Goal: Information Seeking & Learning: Learn about a topic

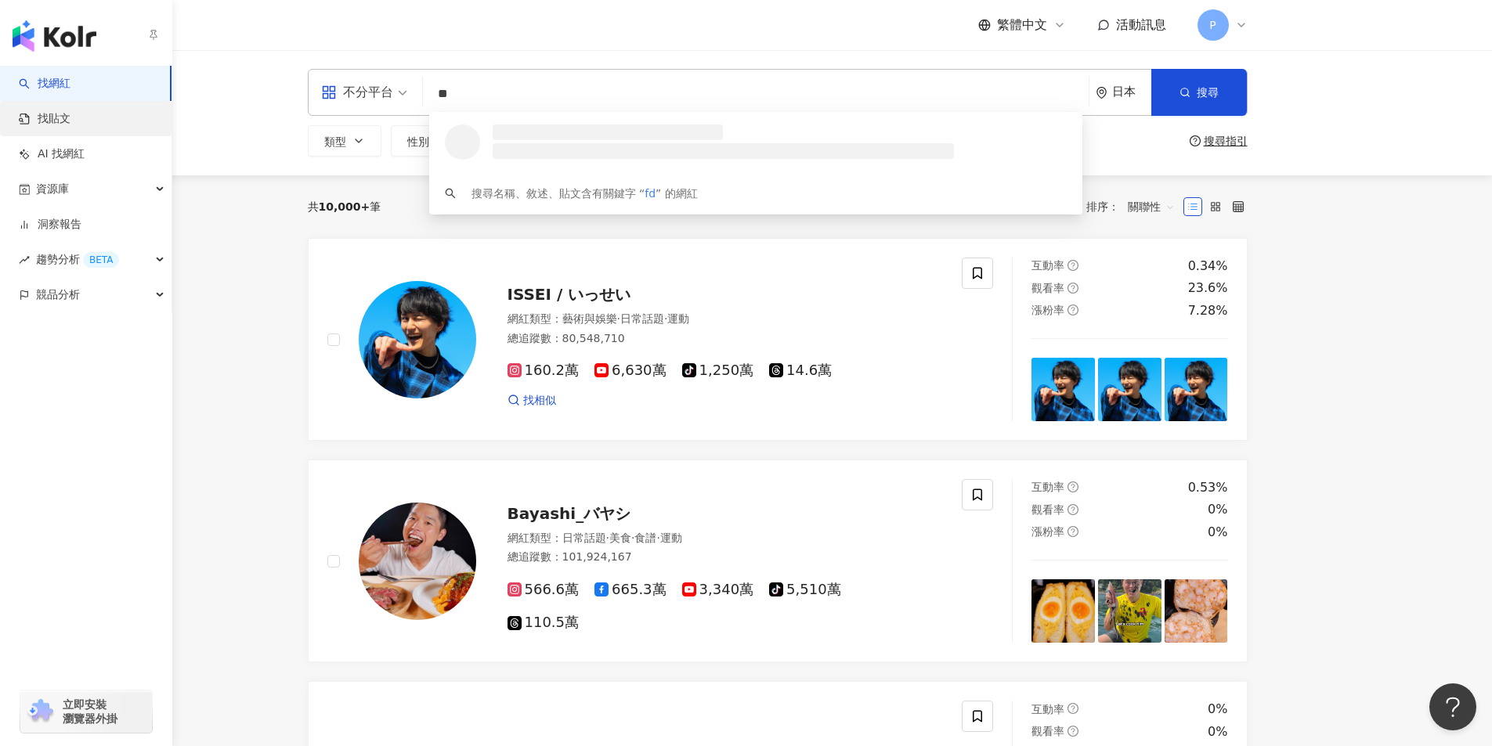
type input "**"
click at [45, 111] on link "找貼文" at bounding box center [45, 119] width 52 height 16
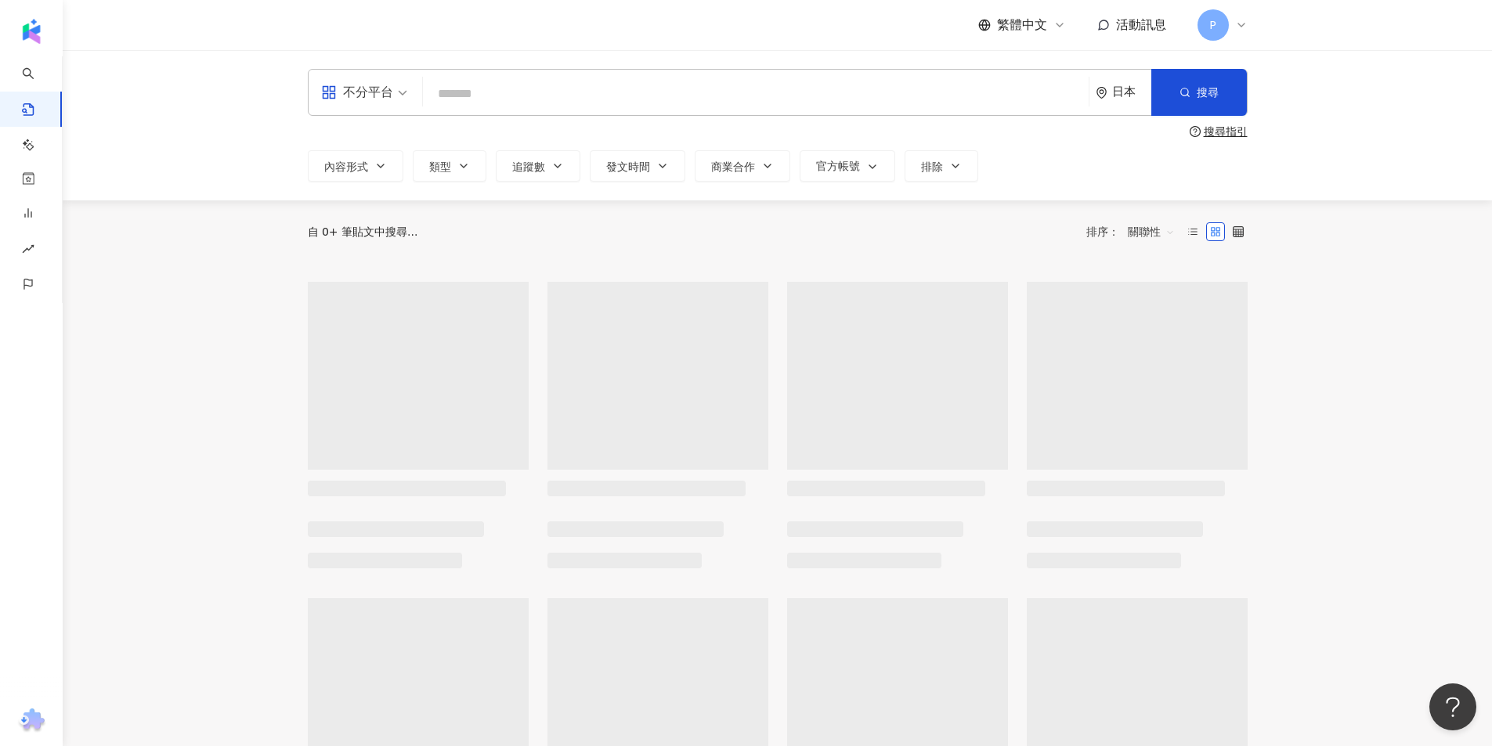
click at [1133, 95] on div "日本" at bounding box center [1131, 91] width 39 height 13
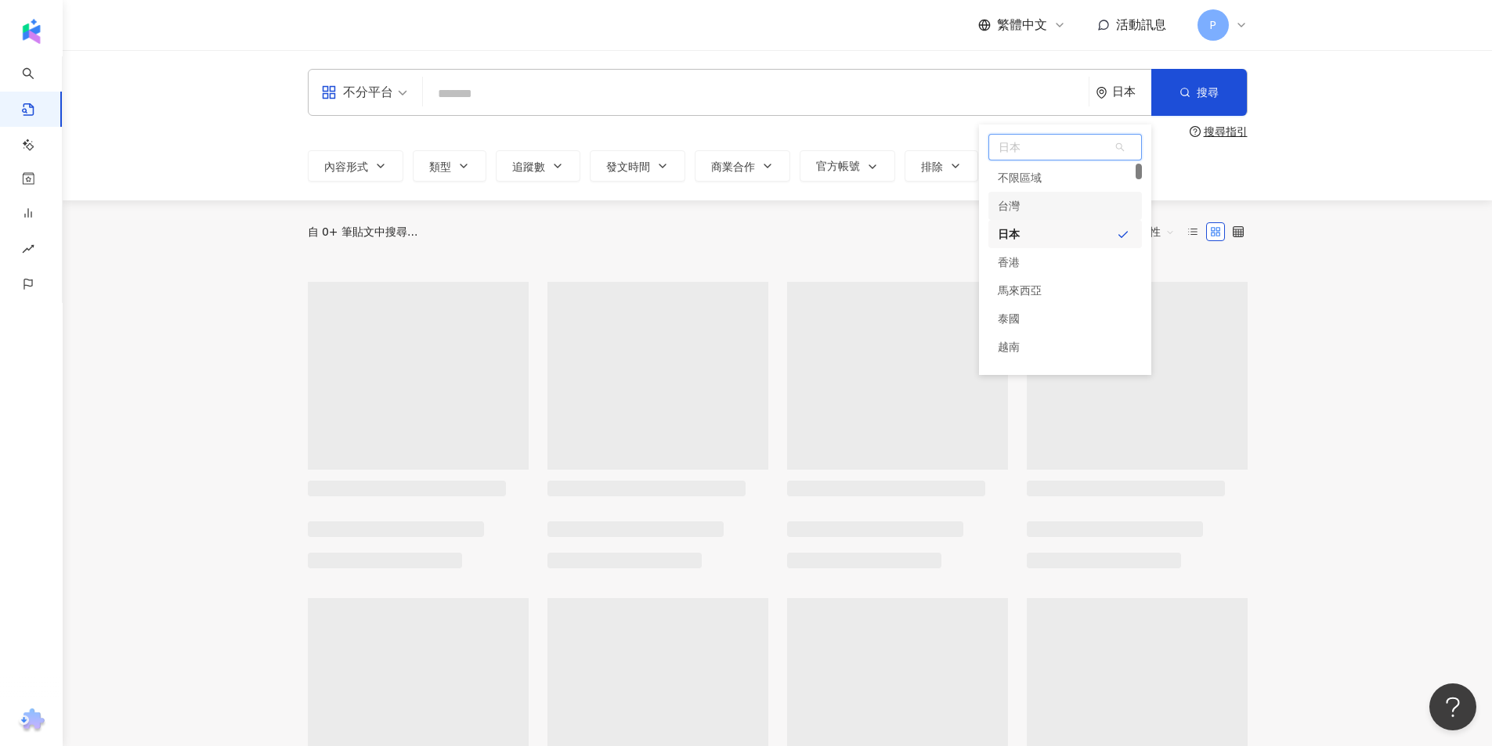
click at [1100, 193] on div "台灣" at bounding box center [1066, 206] width 154 height 28
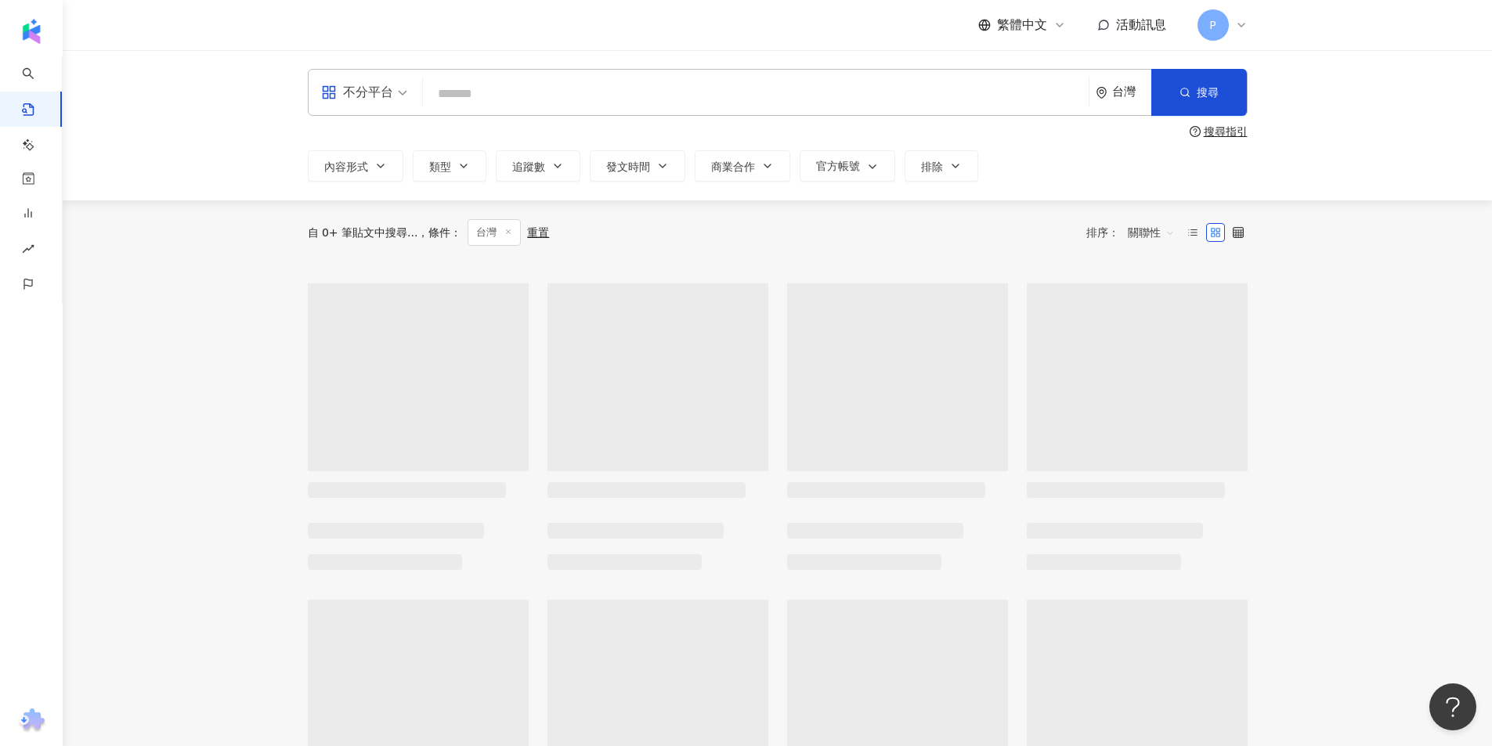
click at [1106, 98] on icon "environment" at bounding box center [1102, 93] width 12 height 12
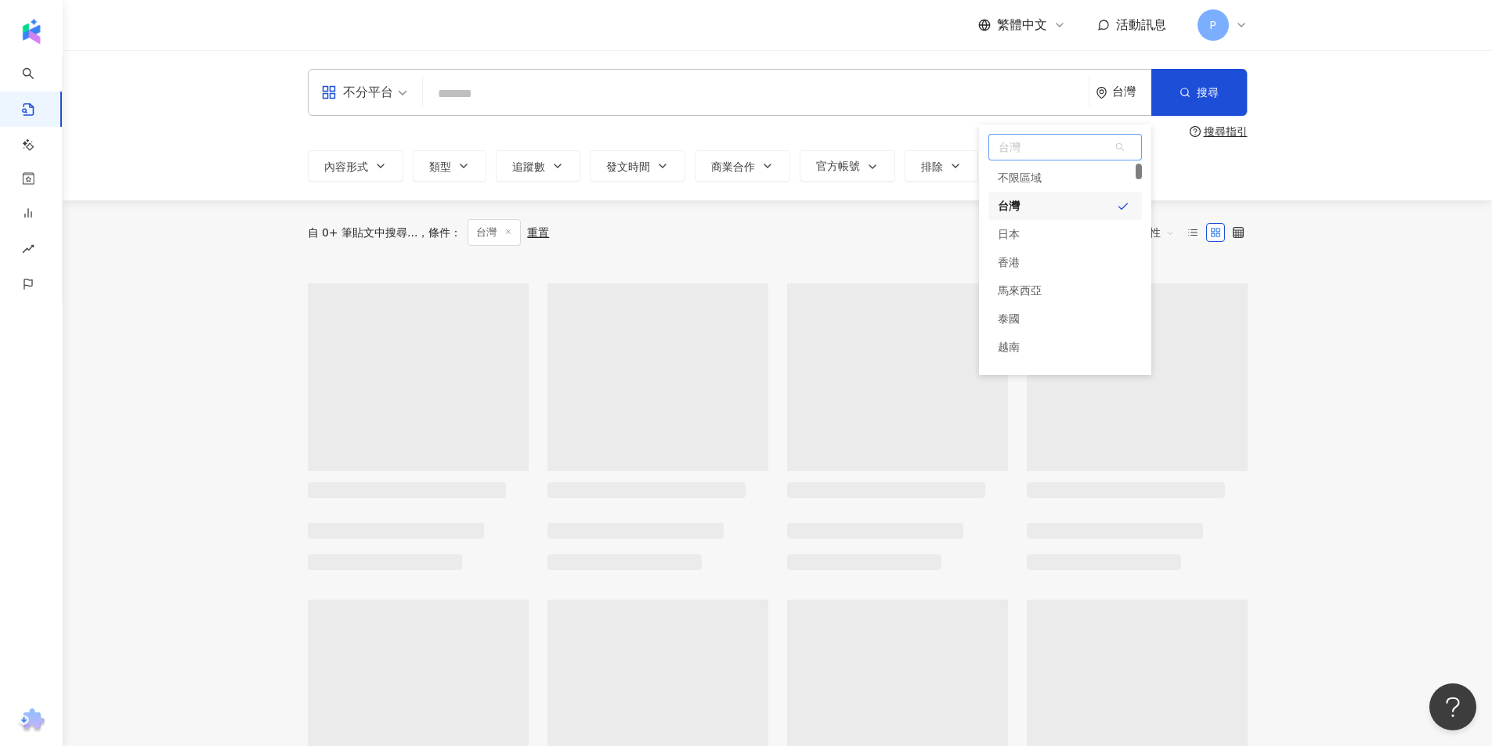
click at [1065, 204] on div "台灣" at bounding box center [1066, 206] width 154 height 28
click at [531, 88] on input "search" at bounding box center [755, 94] width 653 height 34
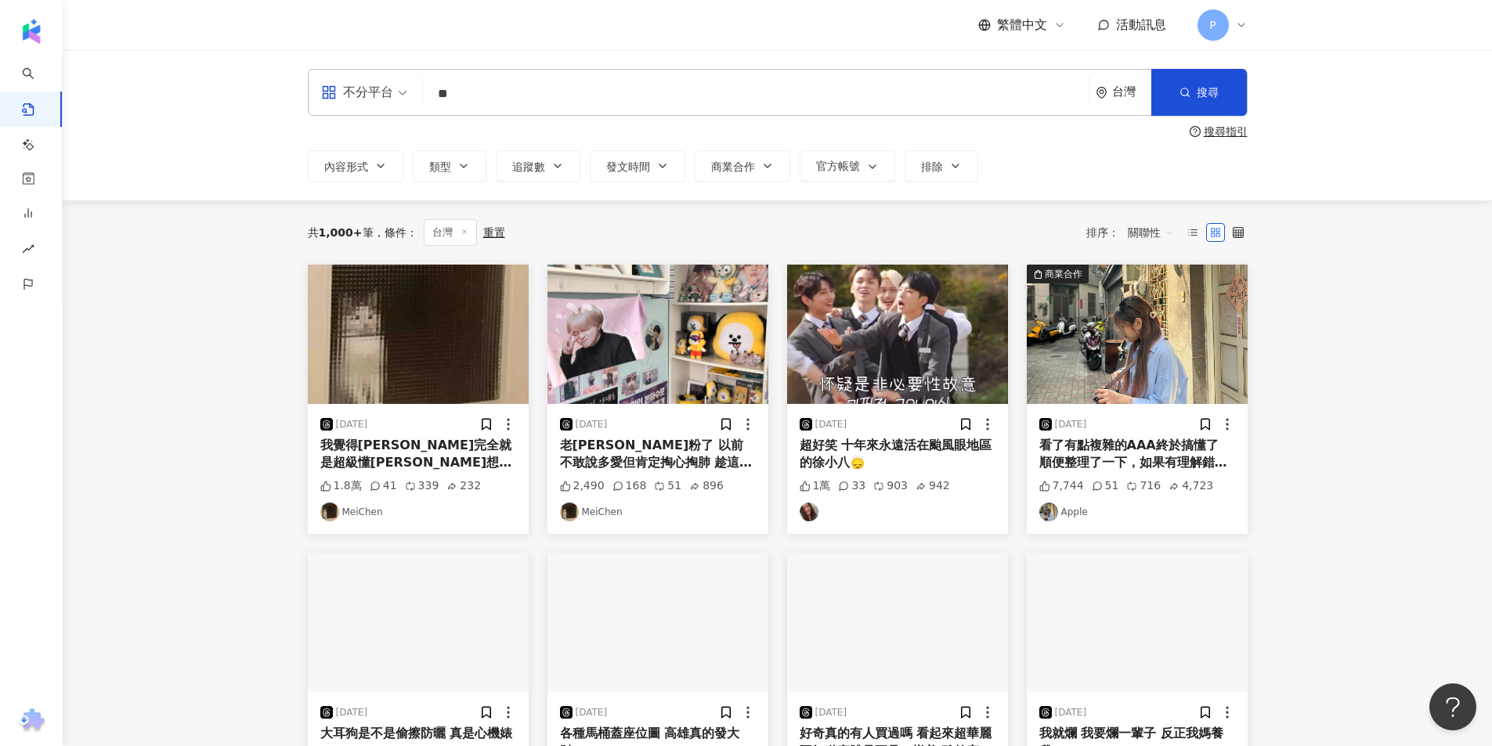
type input "*"
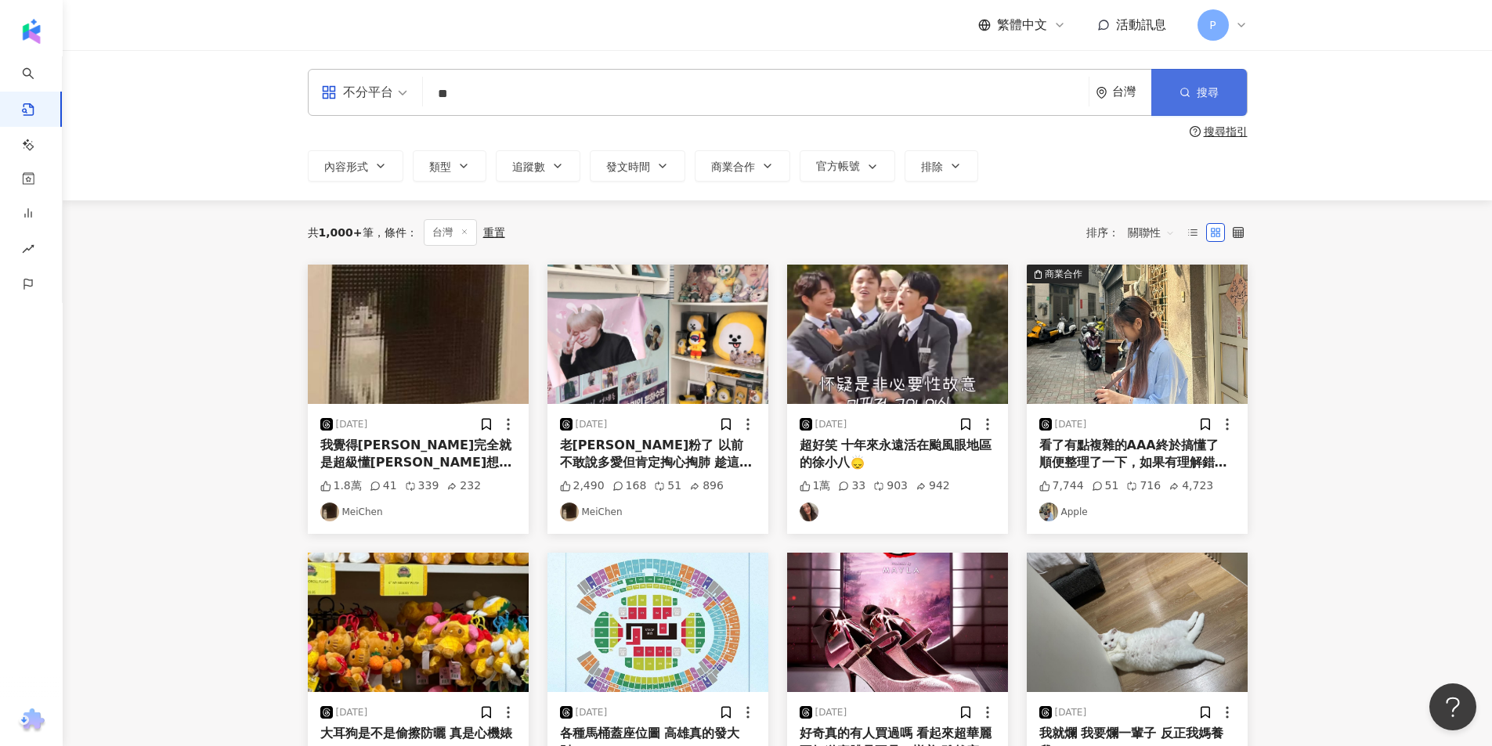
type input "**"
click at [1207, 109] on button "搜尋" at bounding box center [1199, 92] width 96 height 47
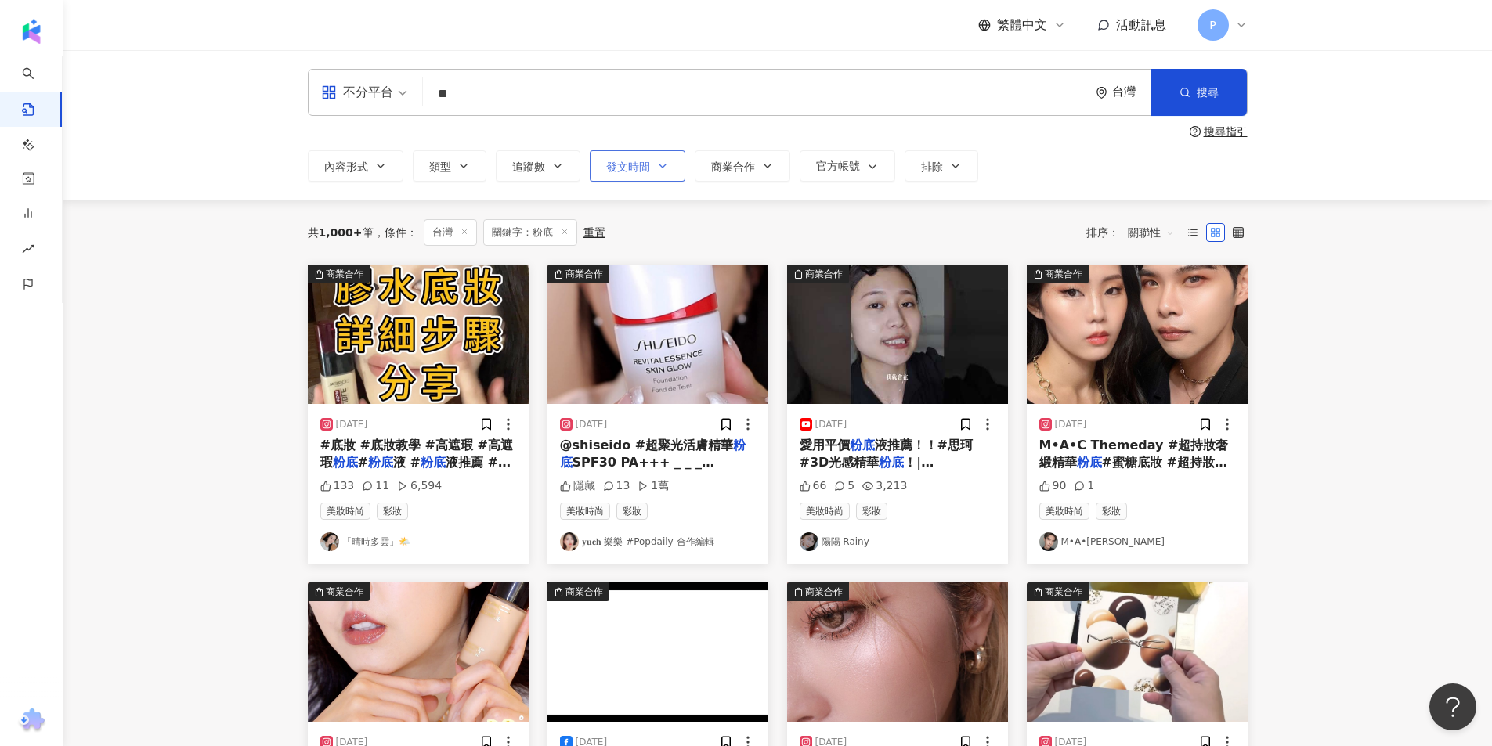
click at [602, 154] on button "發文時間" at bounding box center [638, 165] width 96 height 31
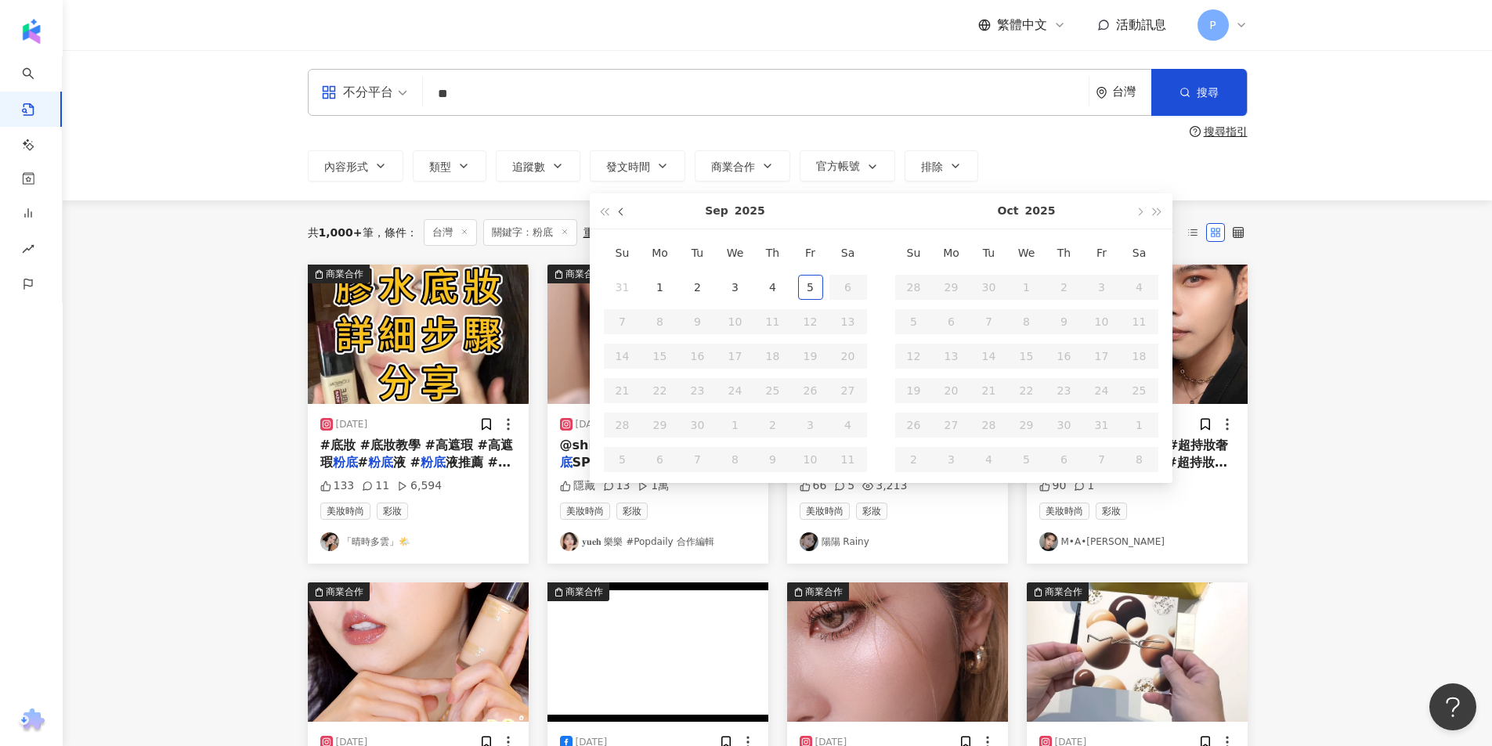
click at [621, 221] on button "button" at bounding box center [621, 210] width 17 height 35
type input "**********"
click at [702, 280] on div "1" at bounding box center [697, 287] width 25 height 25
type input "**********"
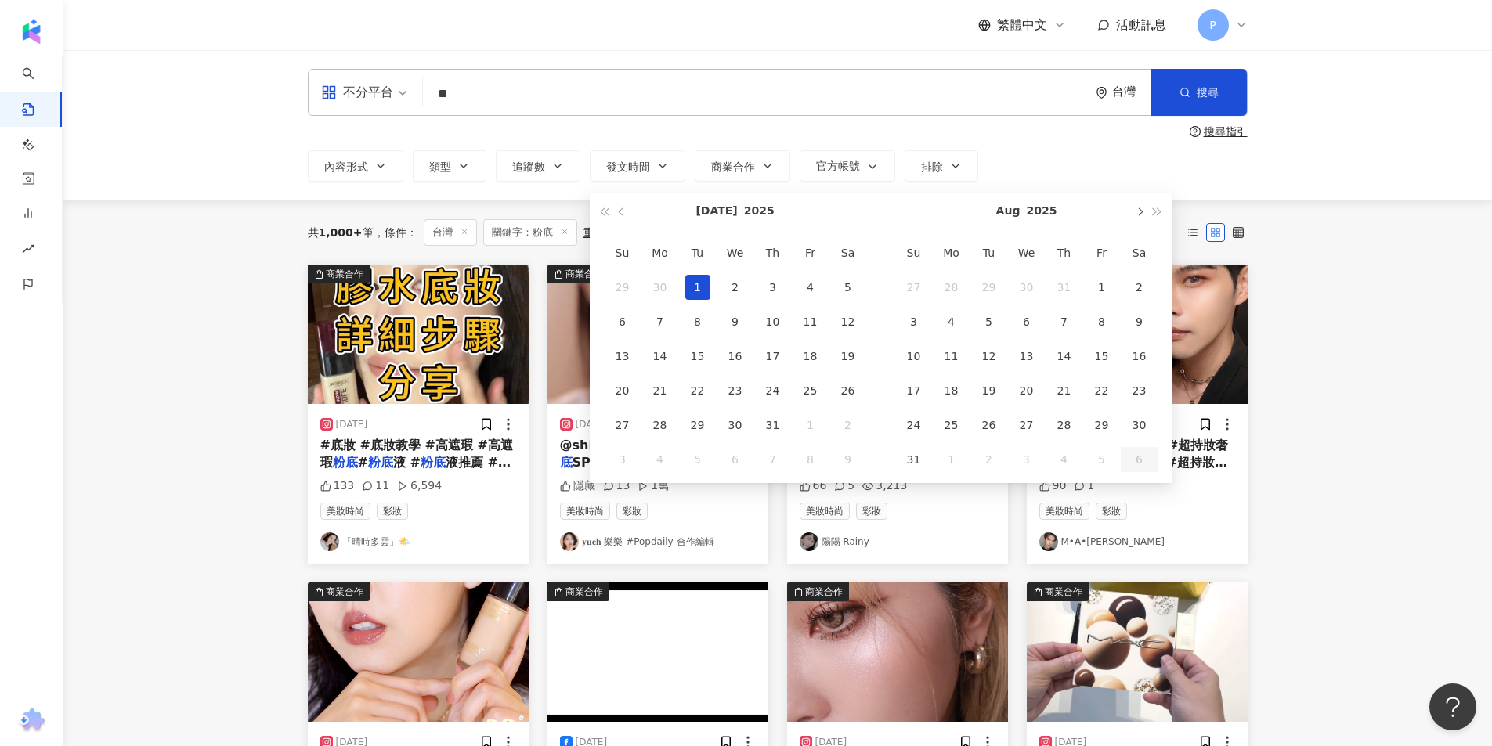
click at [1136, 211] on span "button" at bounding box center [1140, 212] width 8 height 8
type input "**********"
click at [736, 284] on div "3" at bounding box center [735, 287] width 25 height 25
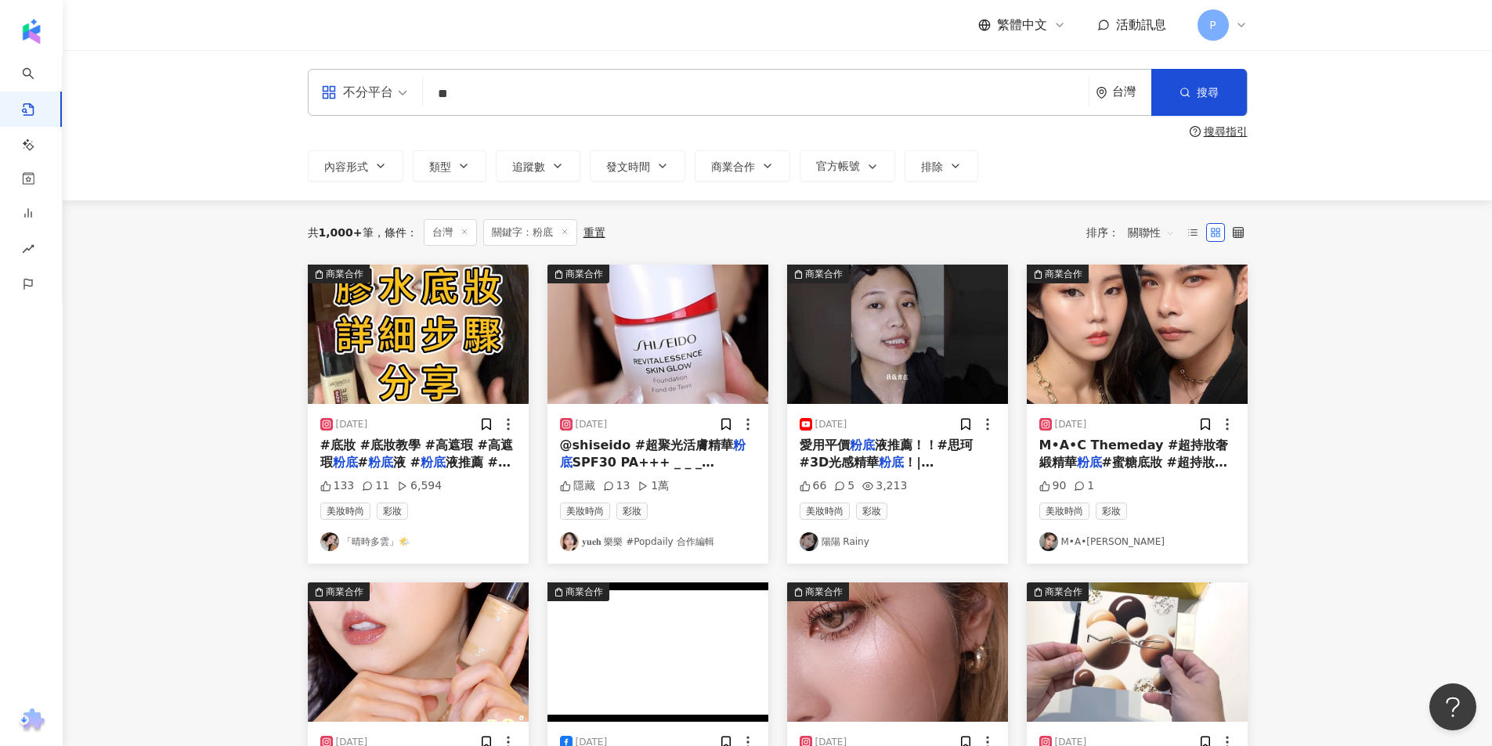
type input "**********"
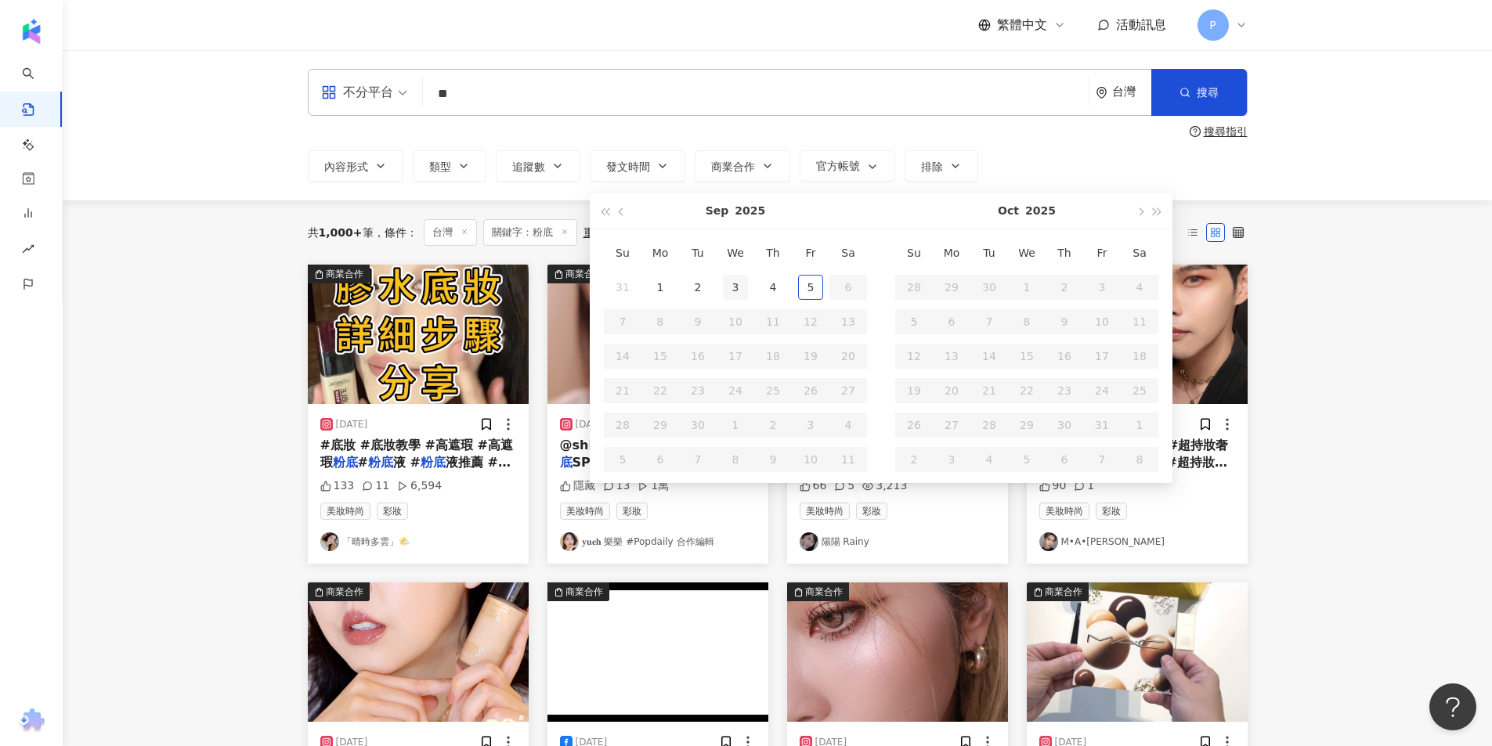
type input "**********"
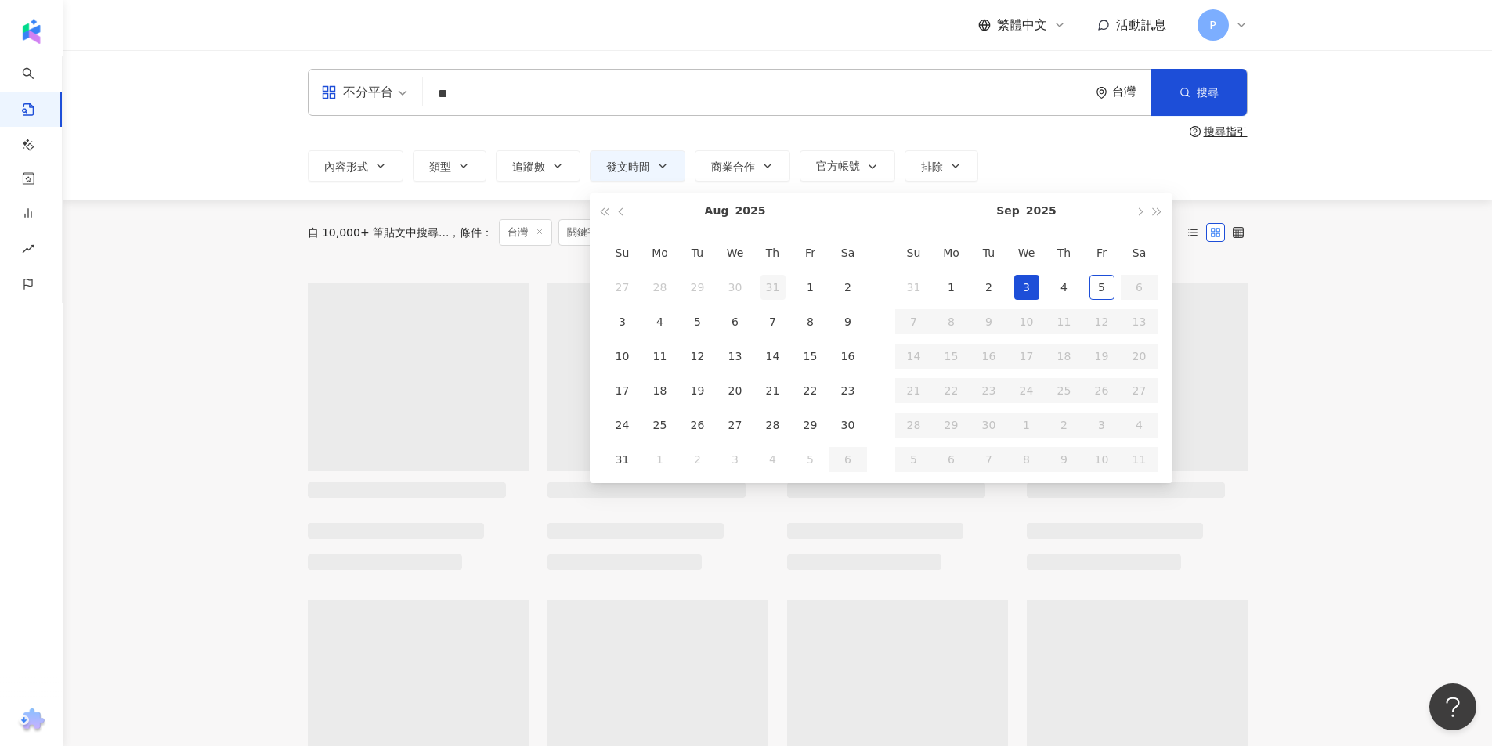
type input "**********"
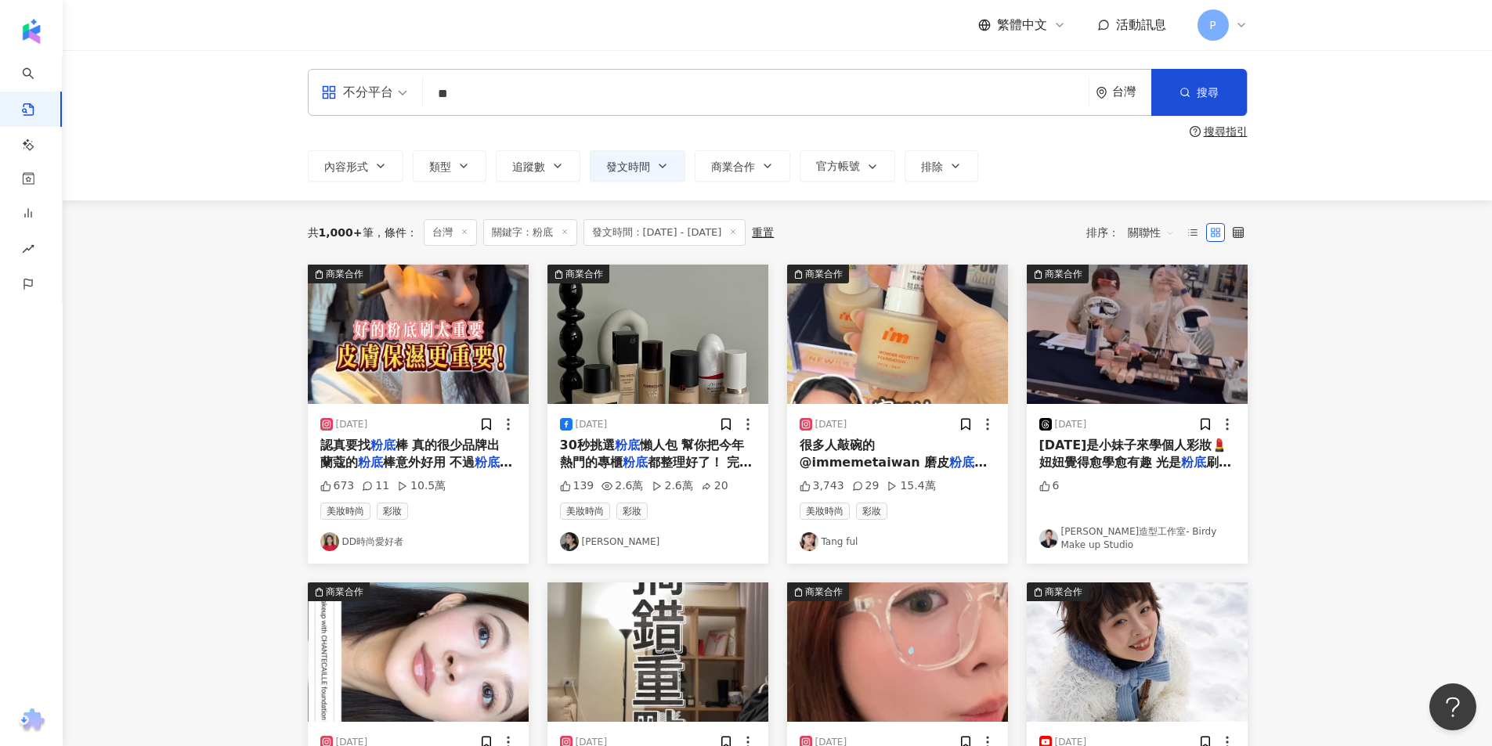
click at [1385, 251] on main "**********" at bounding box center [778, 689] width 1430 height 1278
click at [457, 462] on span "棒意外好用 不過" at bounding box center [429, 462] width 92 height 15
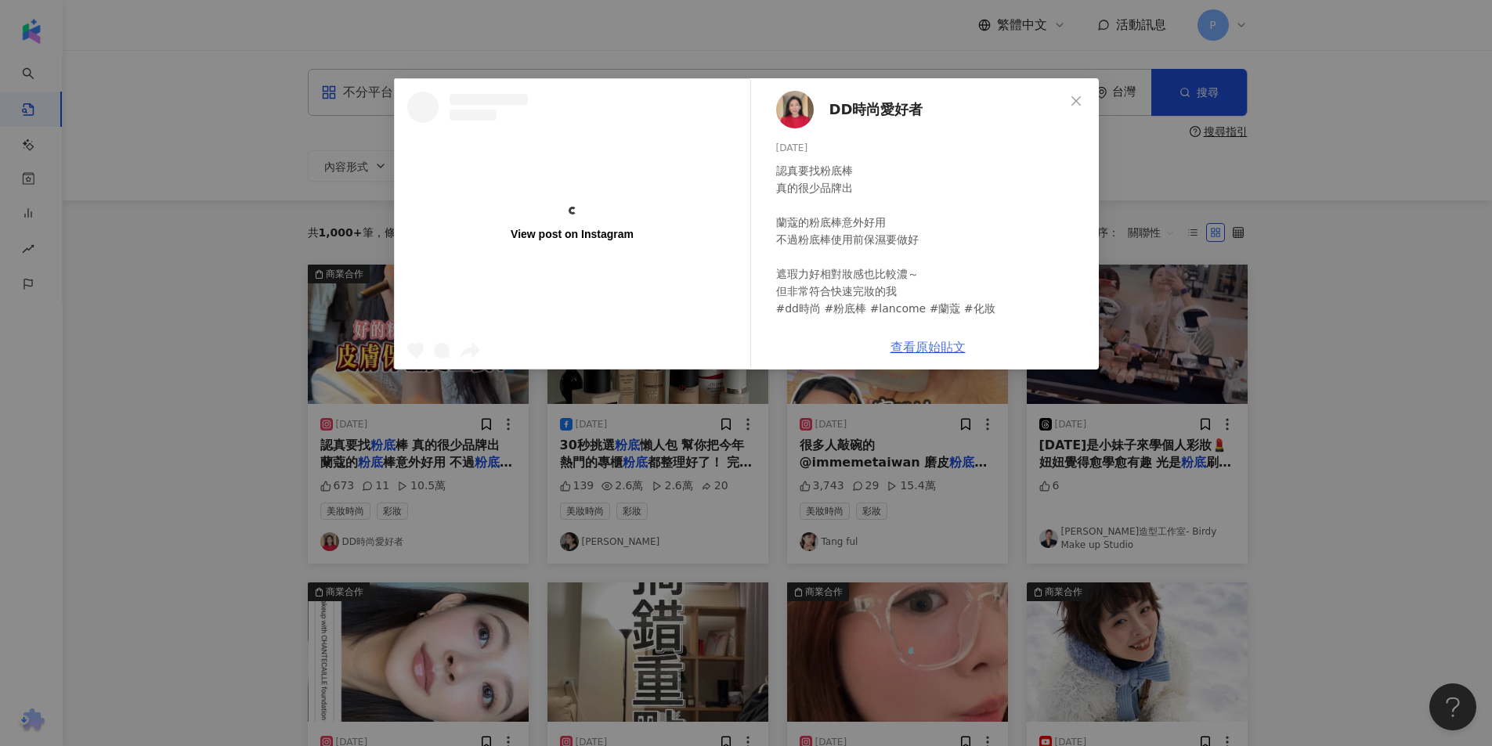
click at [943, 350] on link "查看原始貼文" at bounding box center [928, 347] width 75 height 15
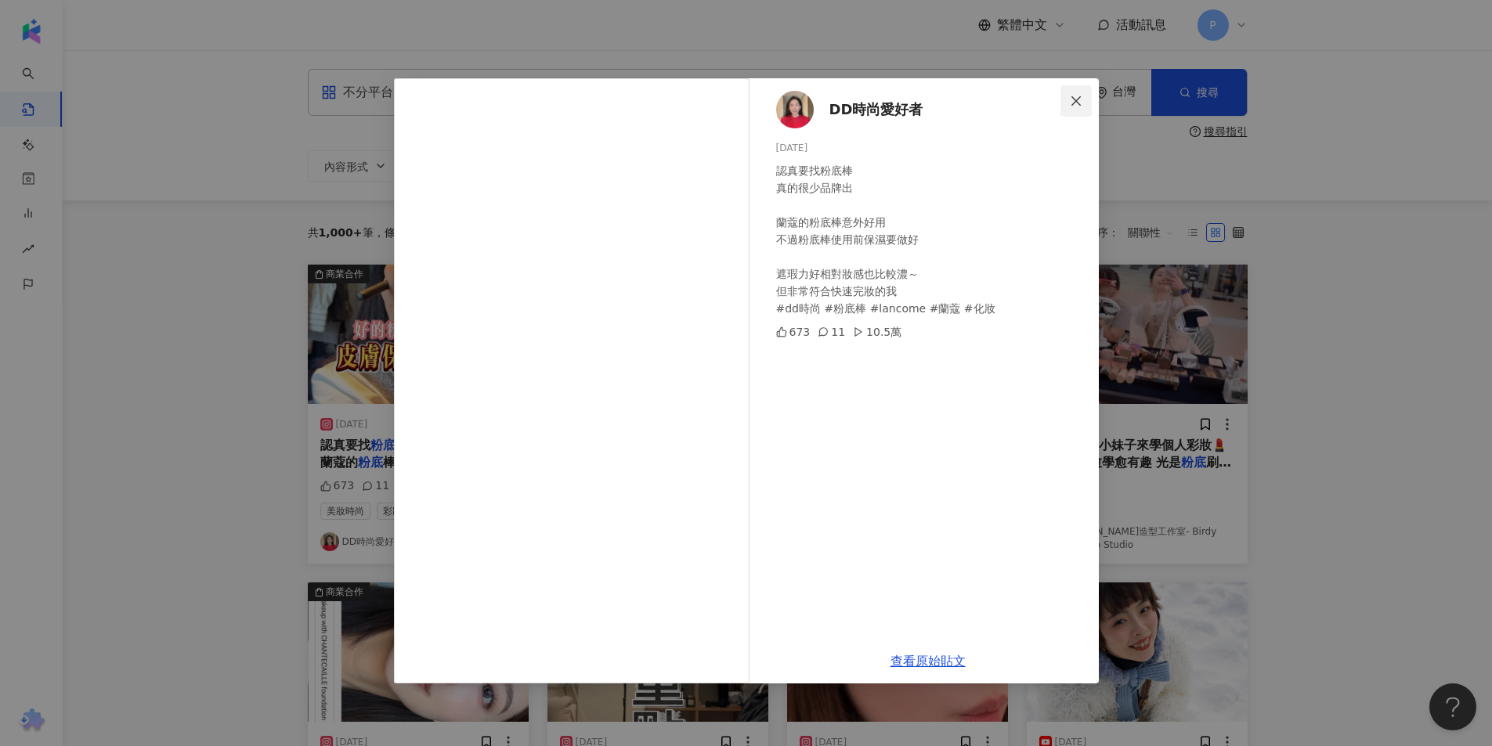
click at [1079, 100] on icon "close" at bounding box center [1076, 101] width 13 height 13
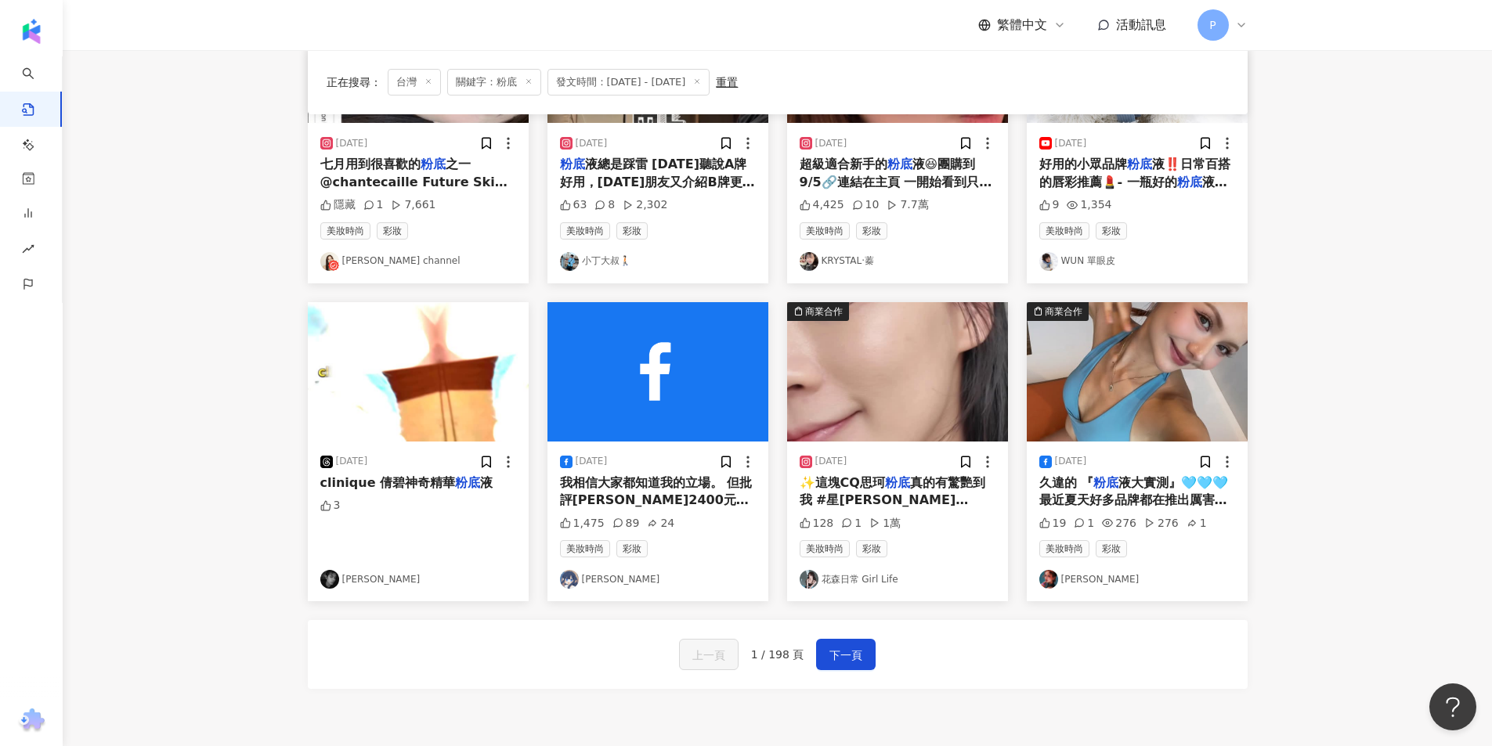
scroll to position [627, 0]
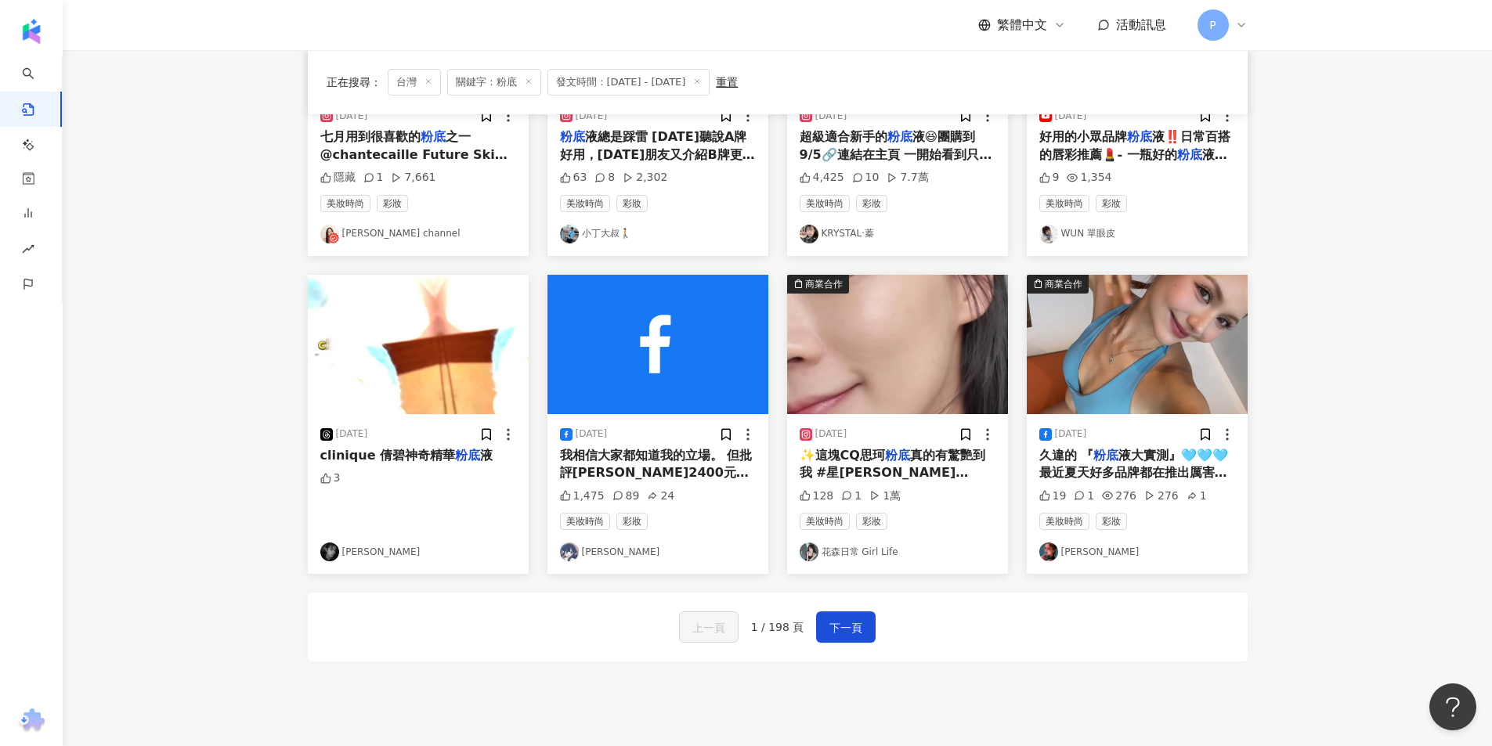
click at [910, 438] on div "[DATE]" at bounding box center [898, 435] width 196 height 16
click at [853, 344] on img "button" at bounding box center [897, 344] width 221 height 139
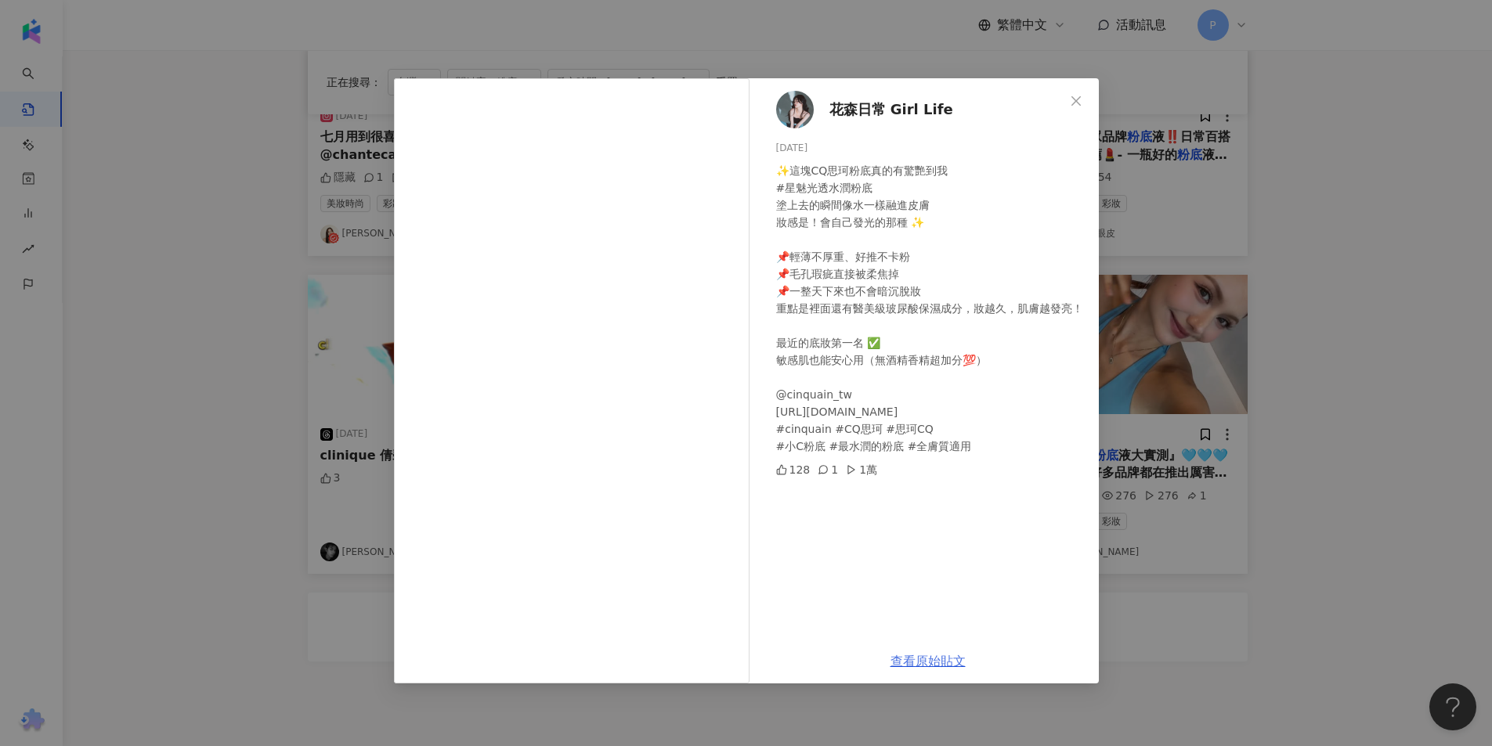
click at [943, 657] on link "查看原始貼文" at bounding box center [928, 661] width 75 height 15
click at [1314, 92] on div "花森日常 Girl Life [DATE] ✨這塊CQ思珂粉底真的有驚艷到我 #星魅光透水潤粉底 塗上去的瞬間像水一樣融進皮膚 妝感是！會自己發光的那種 ✨ …" at bounding box center [746, 373] width 1492 height 746
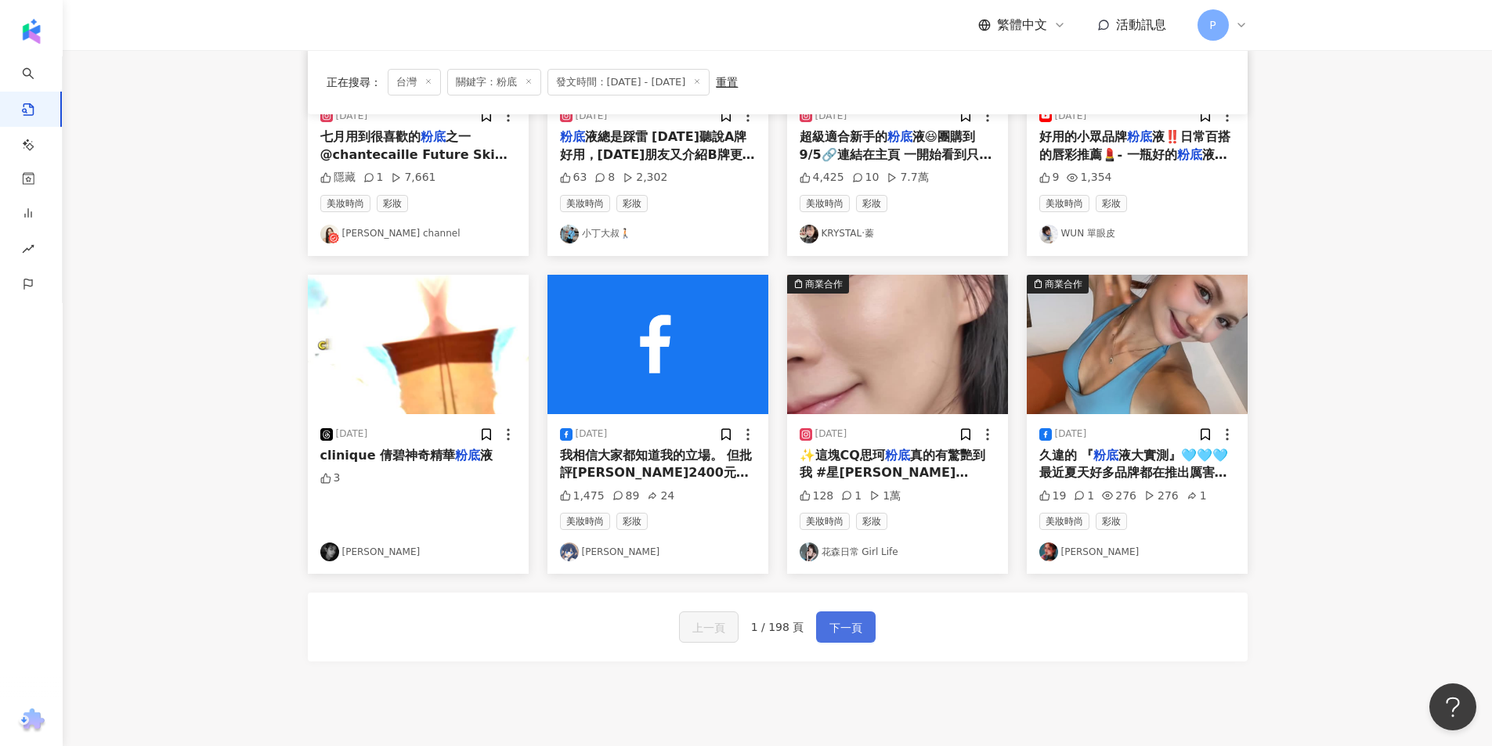
click at [845, 632] on span "下一頁" at bounding box center [846, 628] width 33 height 19
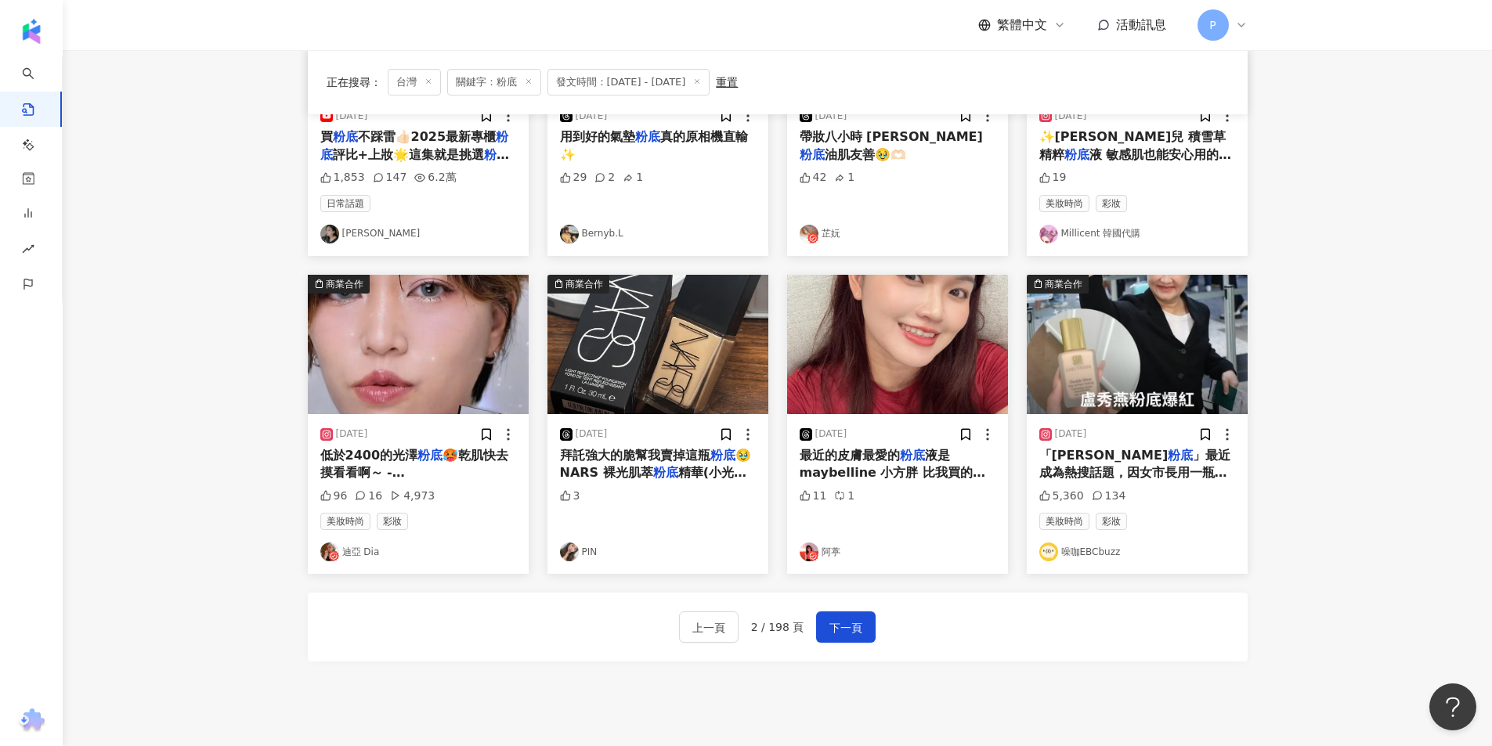
click at [472, 399] on img "button" at bounding box center [418, 344] width 221 height 139
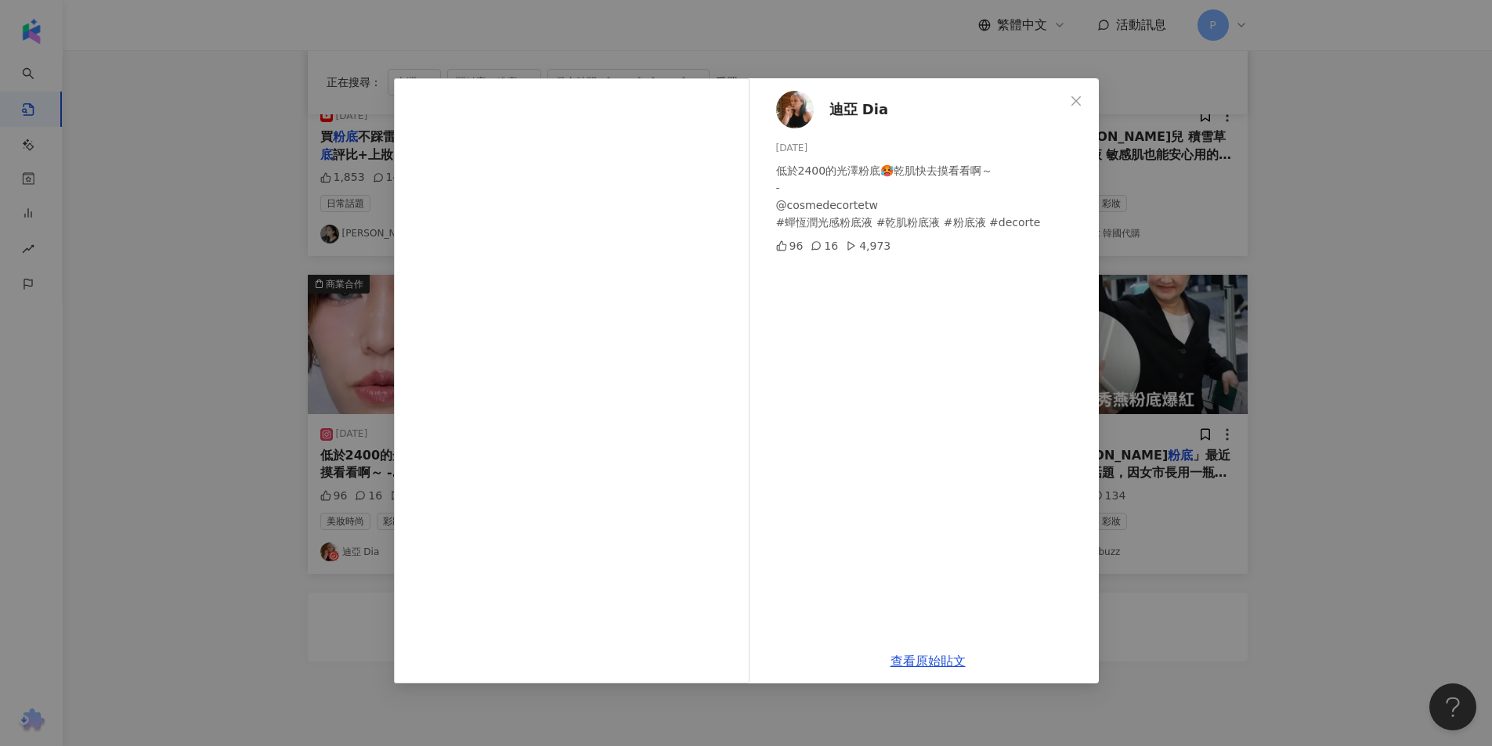
click at [1346, 204] on div "迪亞 Dia [DATE] 低於2400的光澤粉底🥵乾肌快去摸看看啊～ - @cosmedecortetw #蟬恆潤光感粉底液 #乾肌粉底液 #粉底液 #de…" at bounding box center [746, 373] width 1492 height 746
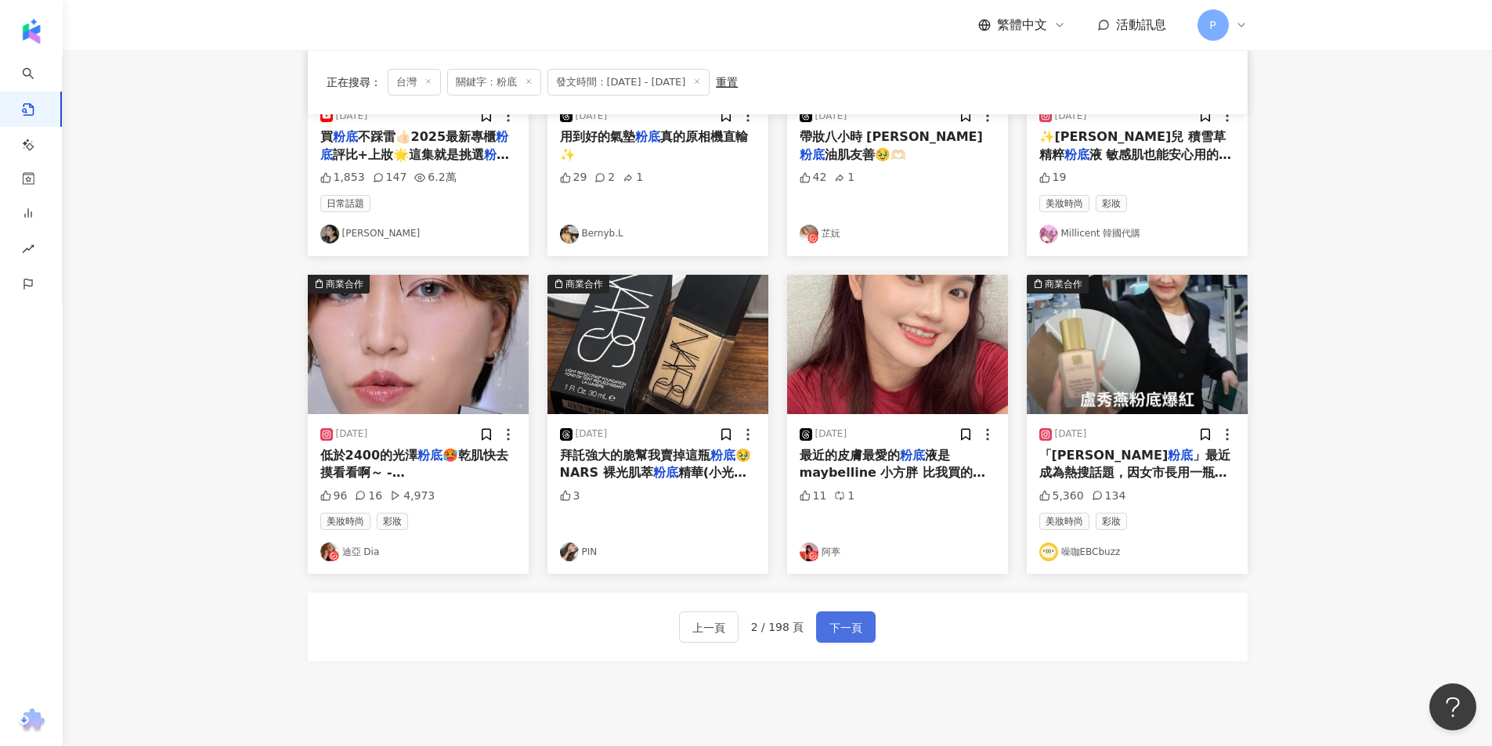
click at [868, 624] on button "下一頁" at bounding box center [846, 627] width 60 height 31
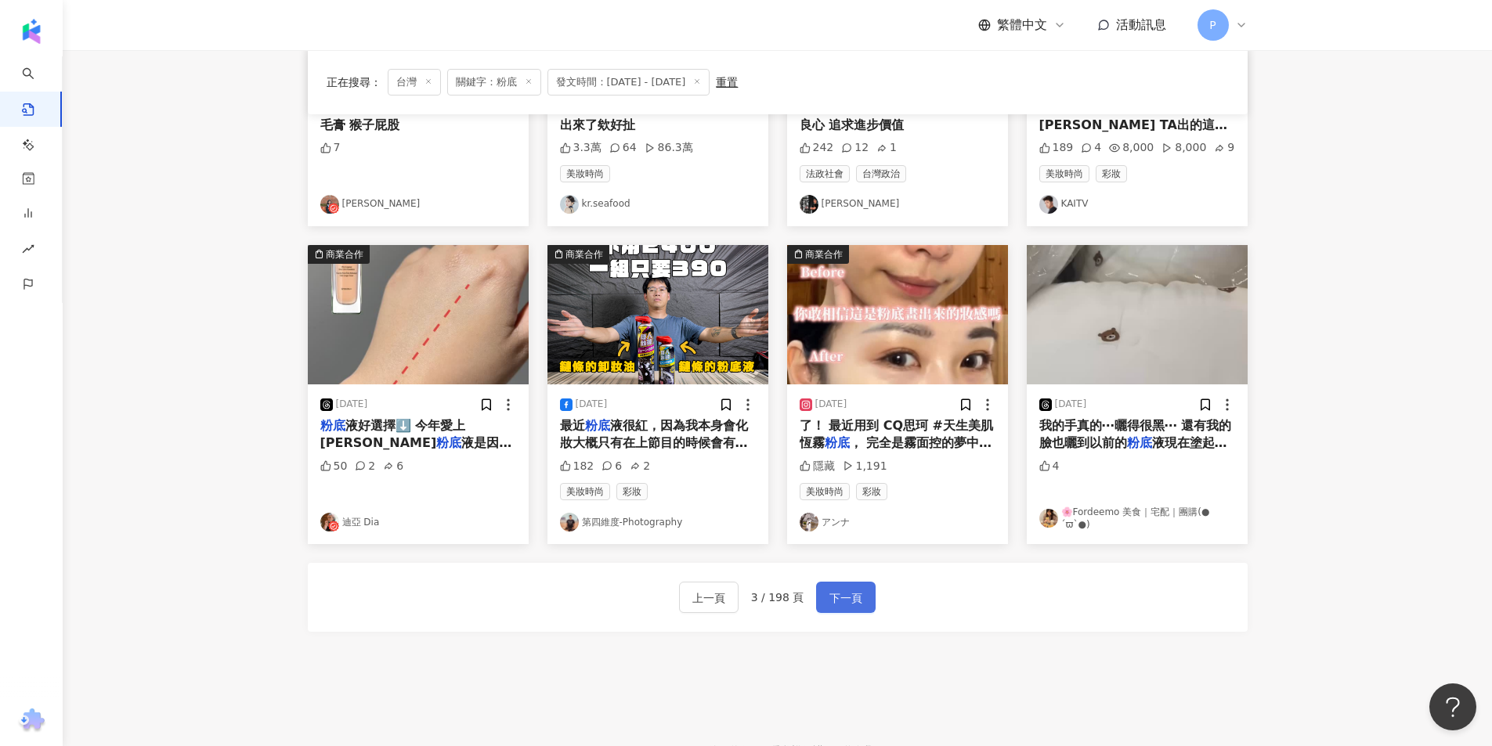
click at [864, 596] on button "下一頁" at bounding box center [846, 597] width 60 height 31
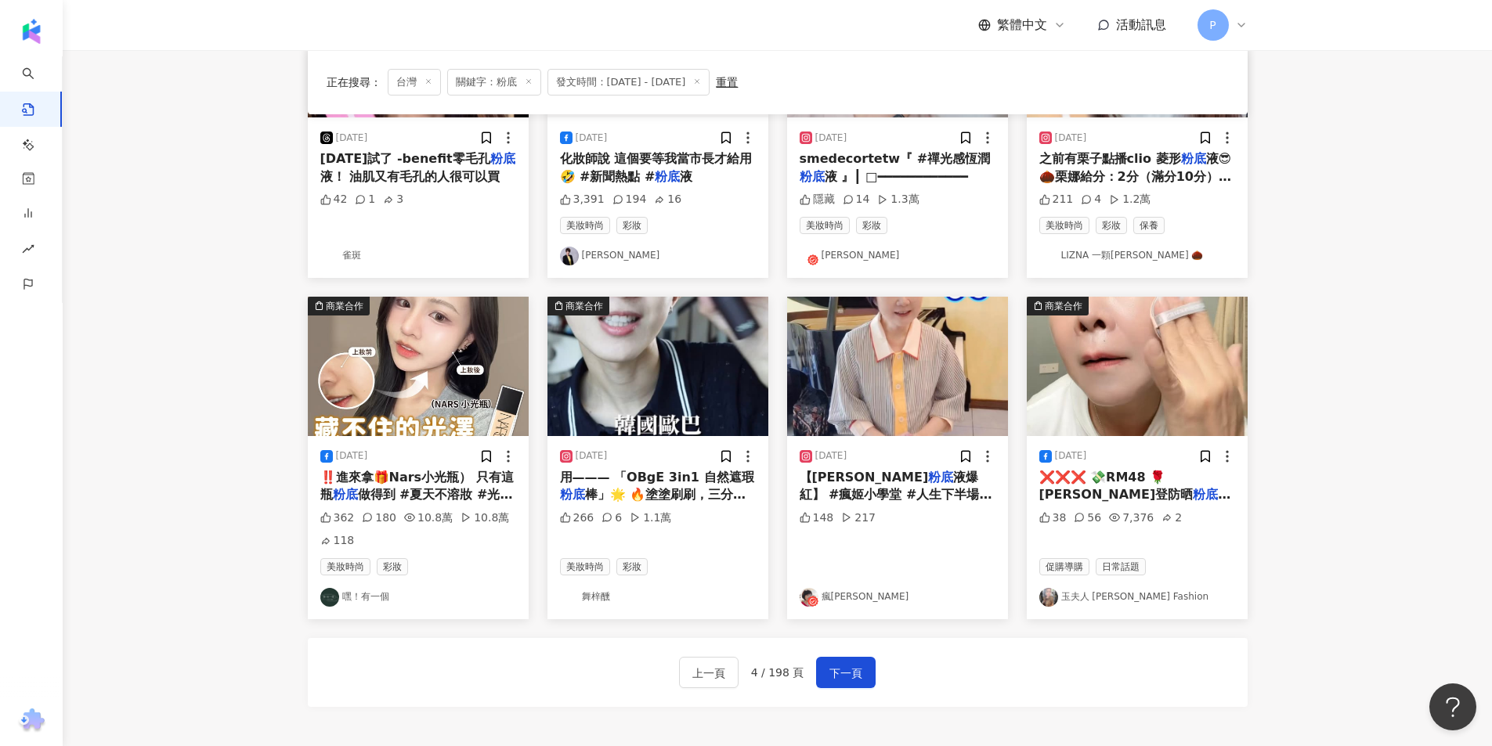
scroll to position [680, 0]
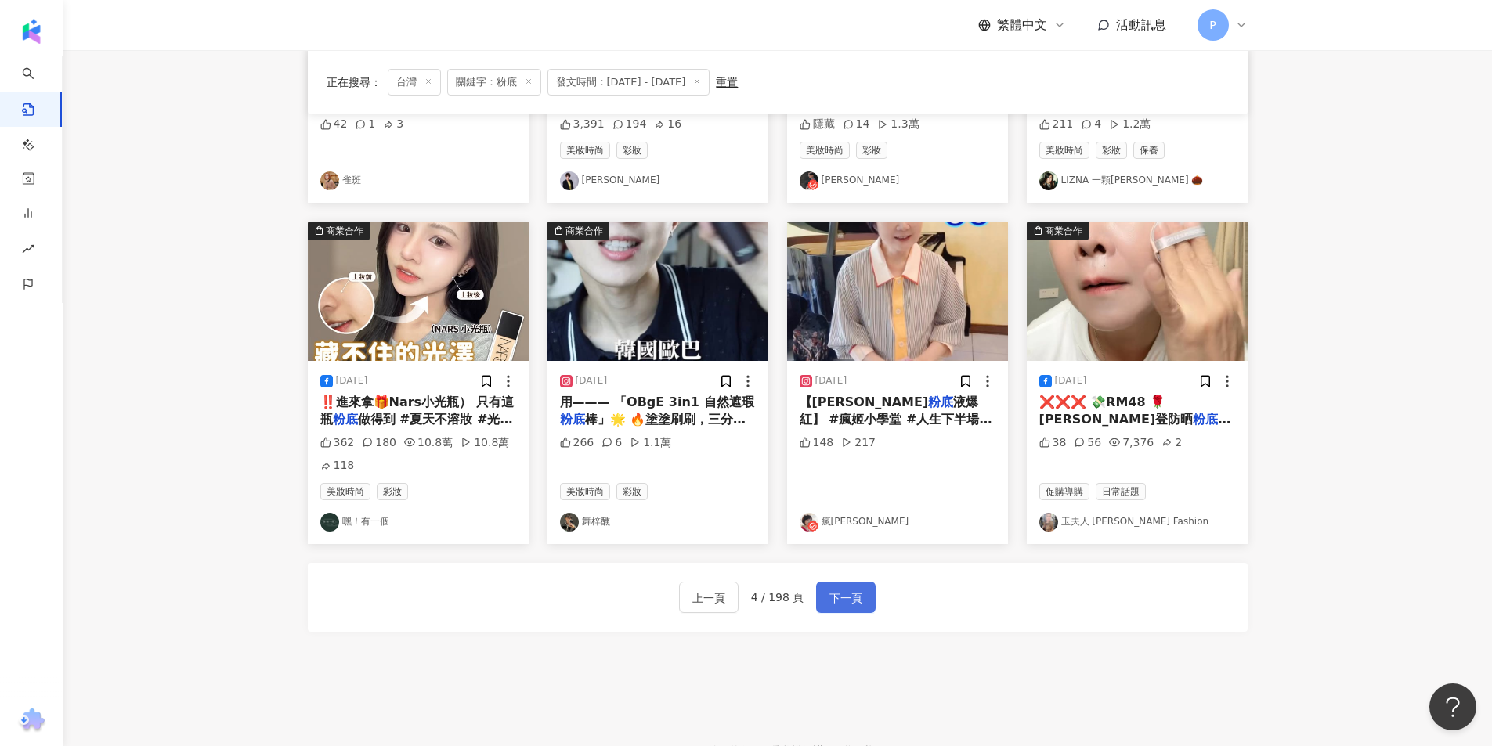
click at [845, 592] on span "下一頁" at bounding box center [846, 598] width 33 height 19
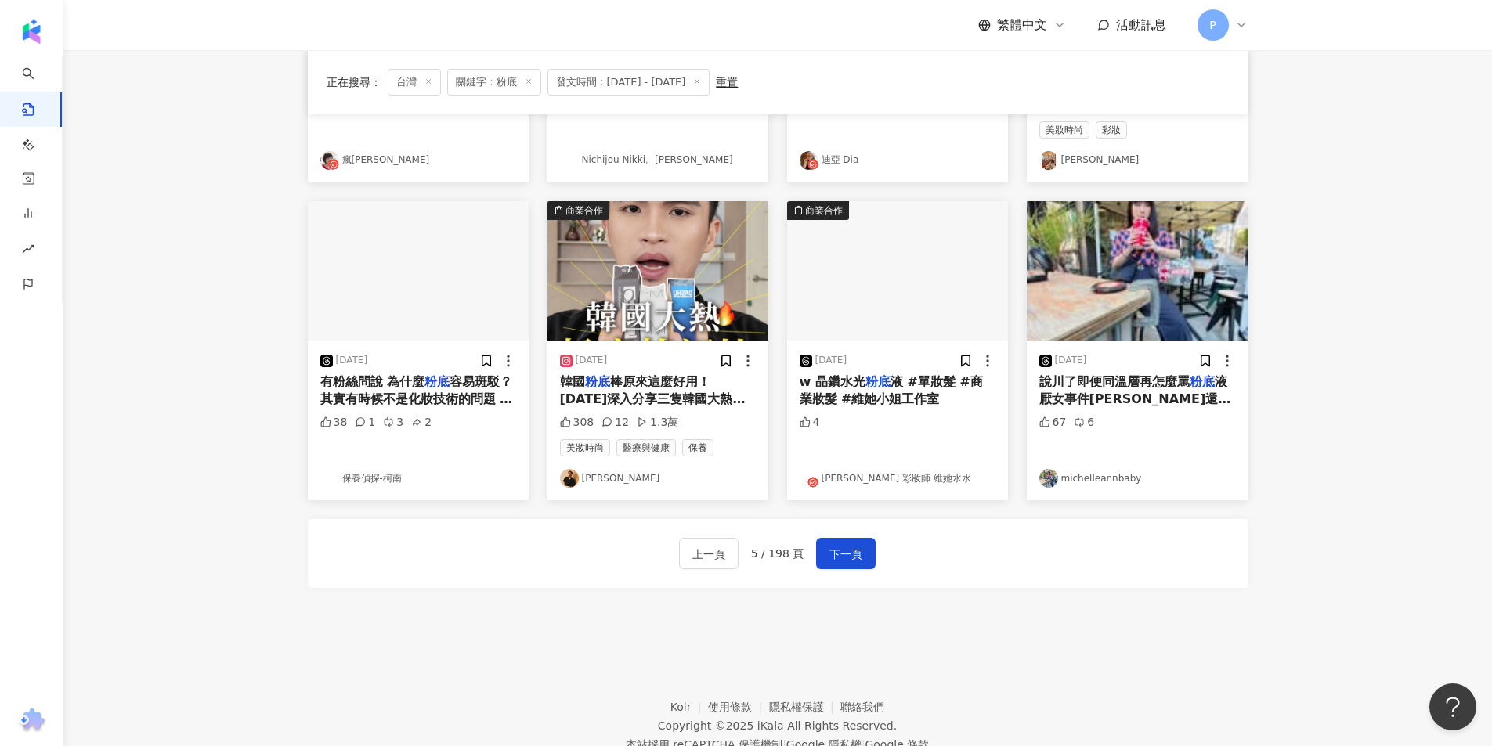
scroll to position [705, 0]
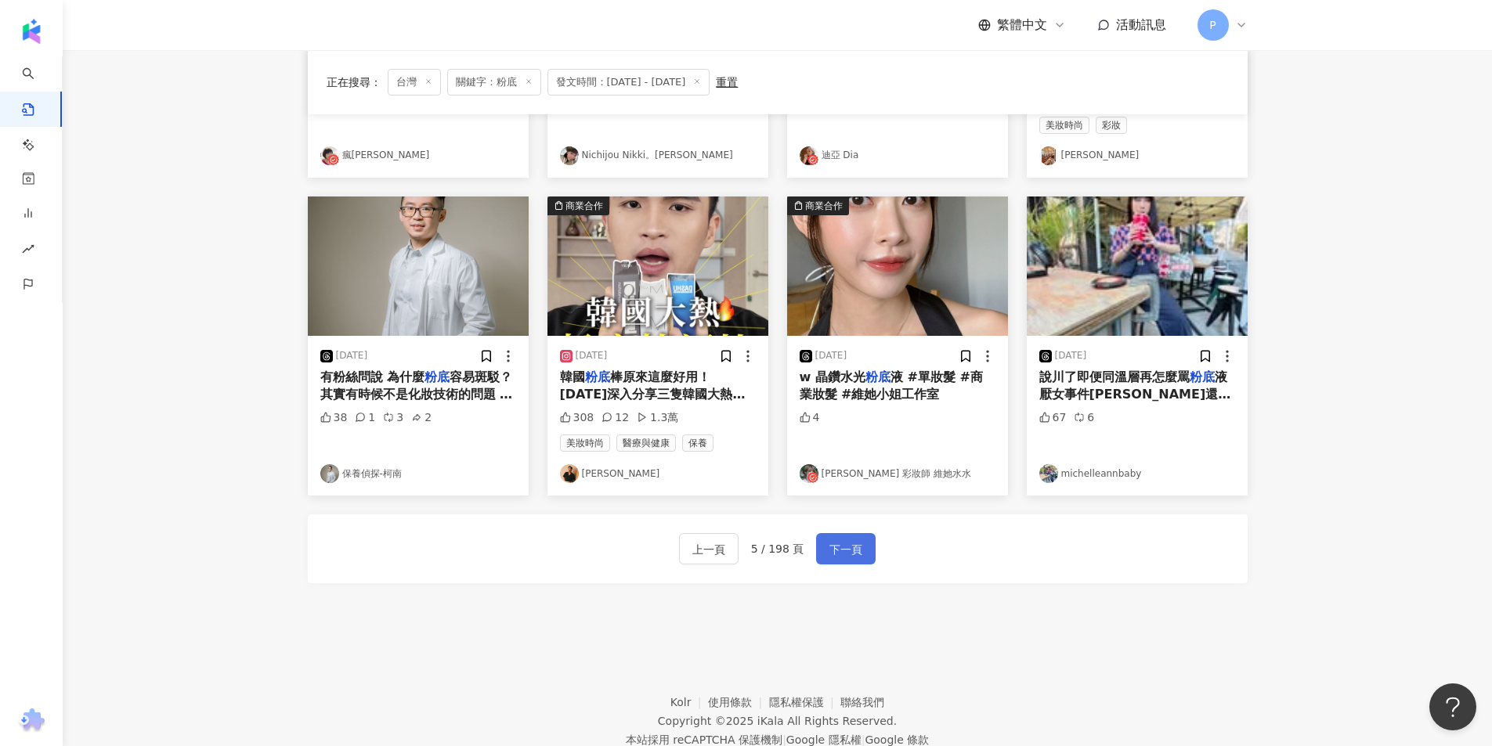
click at [855, 545] on span "下一頁" at bounding box center [846, 549] width 33 height 19
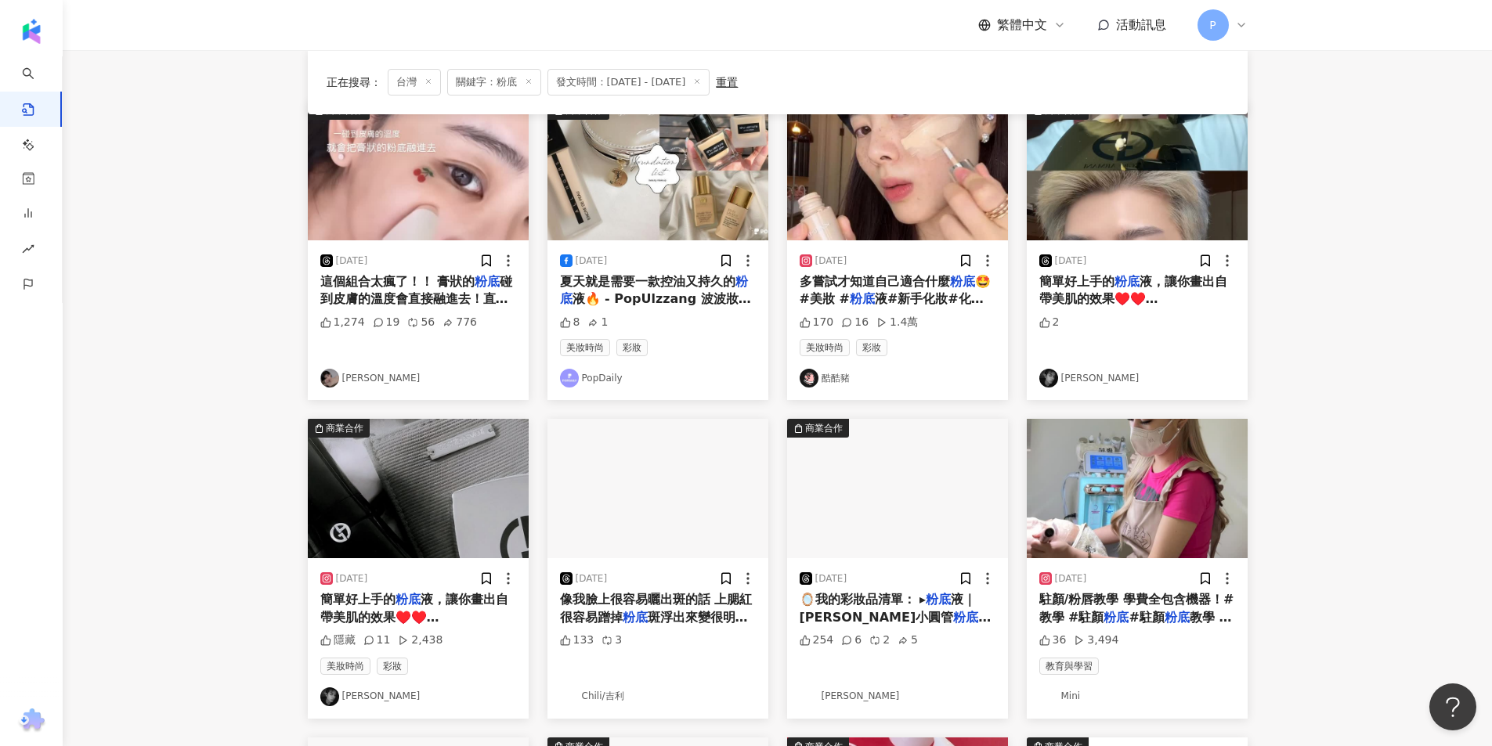
scroll to position [157, 0]
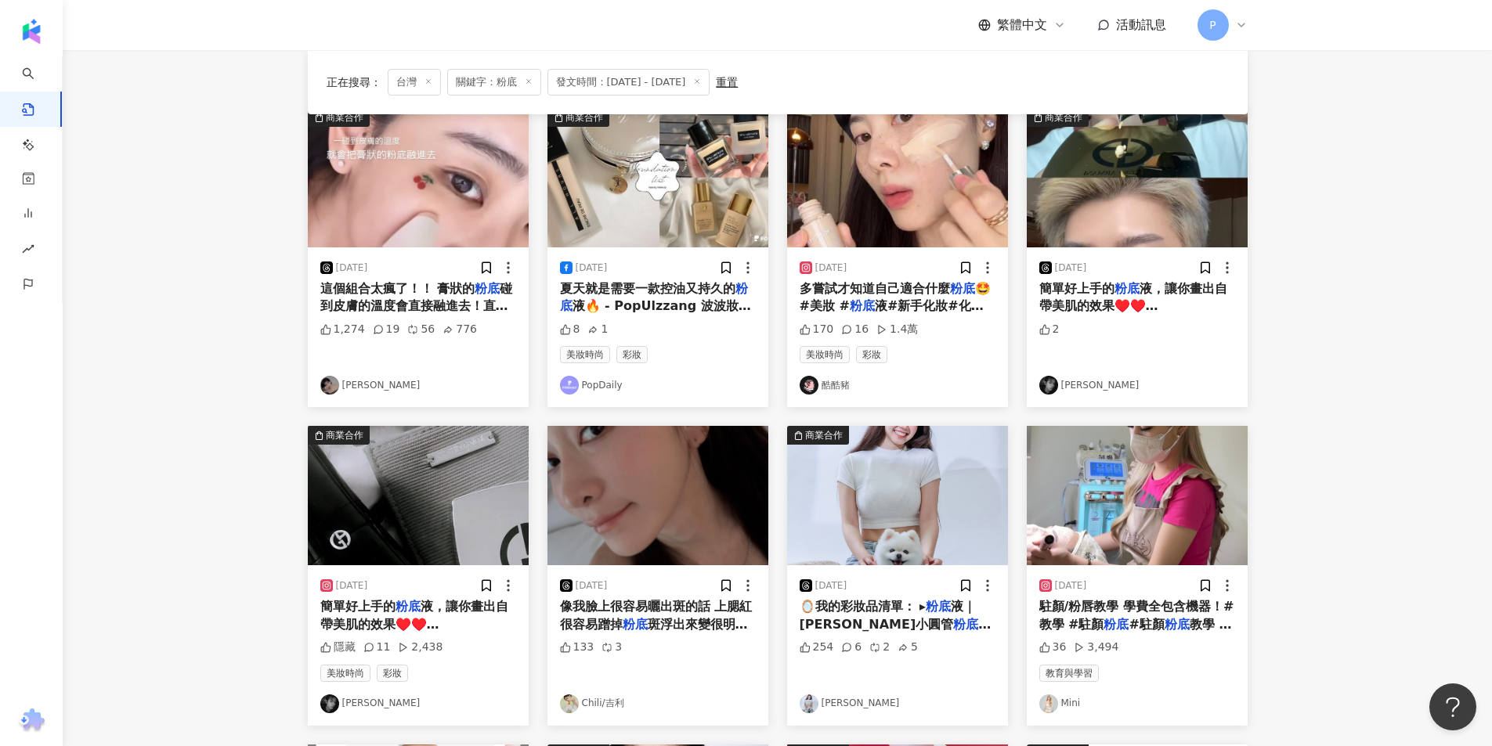
click at [971, 502] on img "button" at bounding box center [897, 495] width 221 height 139
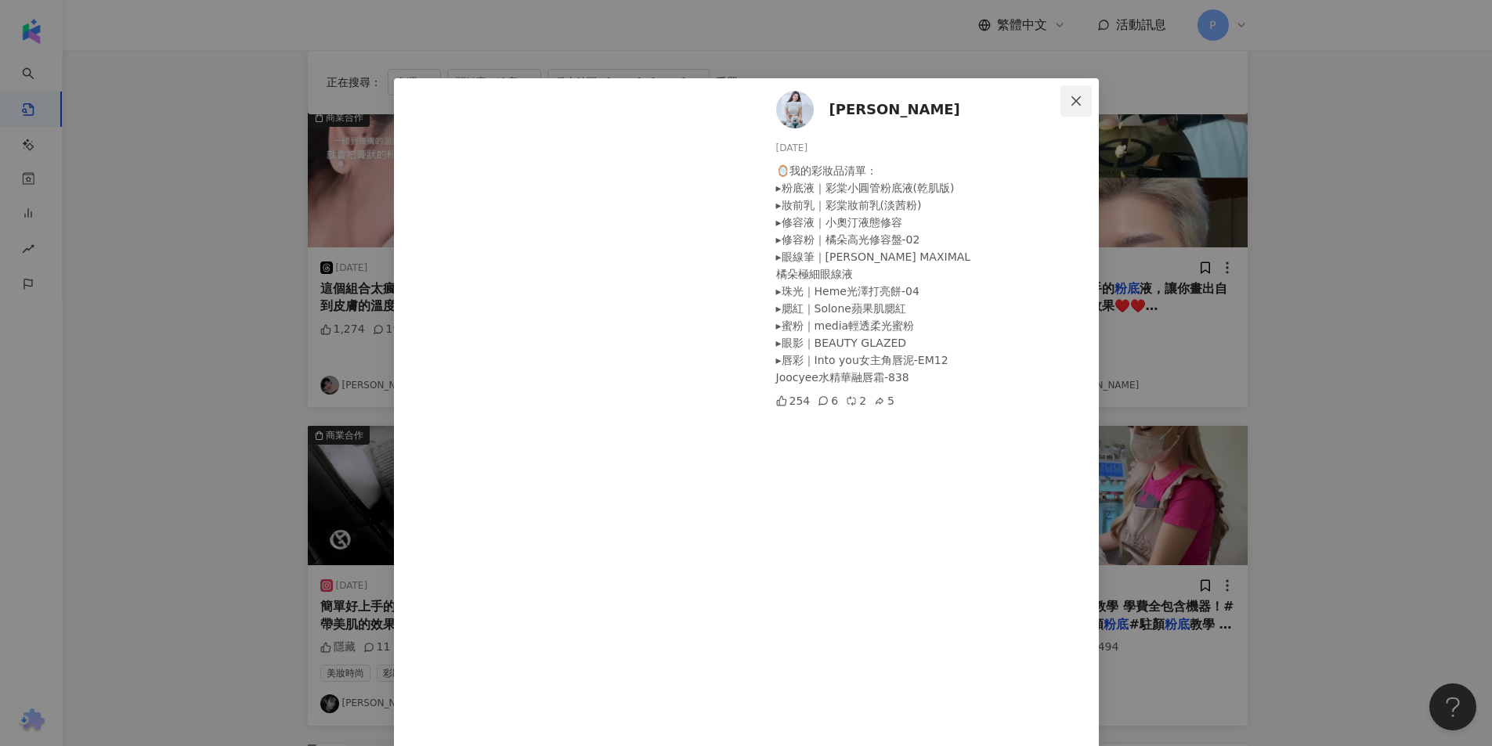
click at [1070, 95] on icon "close" at bounding box center [1076, 101] width 13 height 13
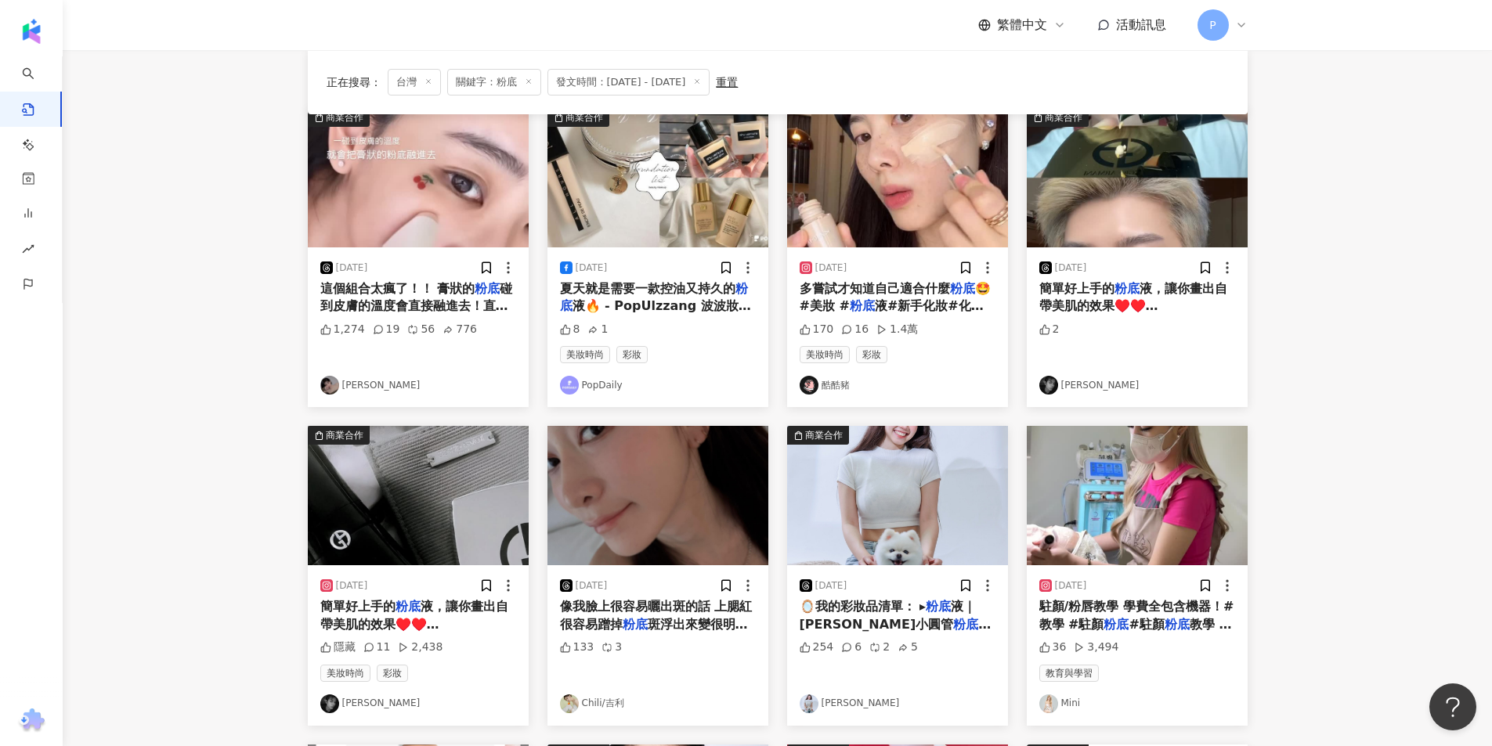
scroll to position [78, 0]
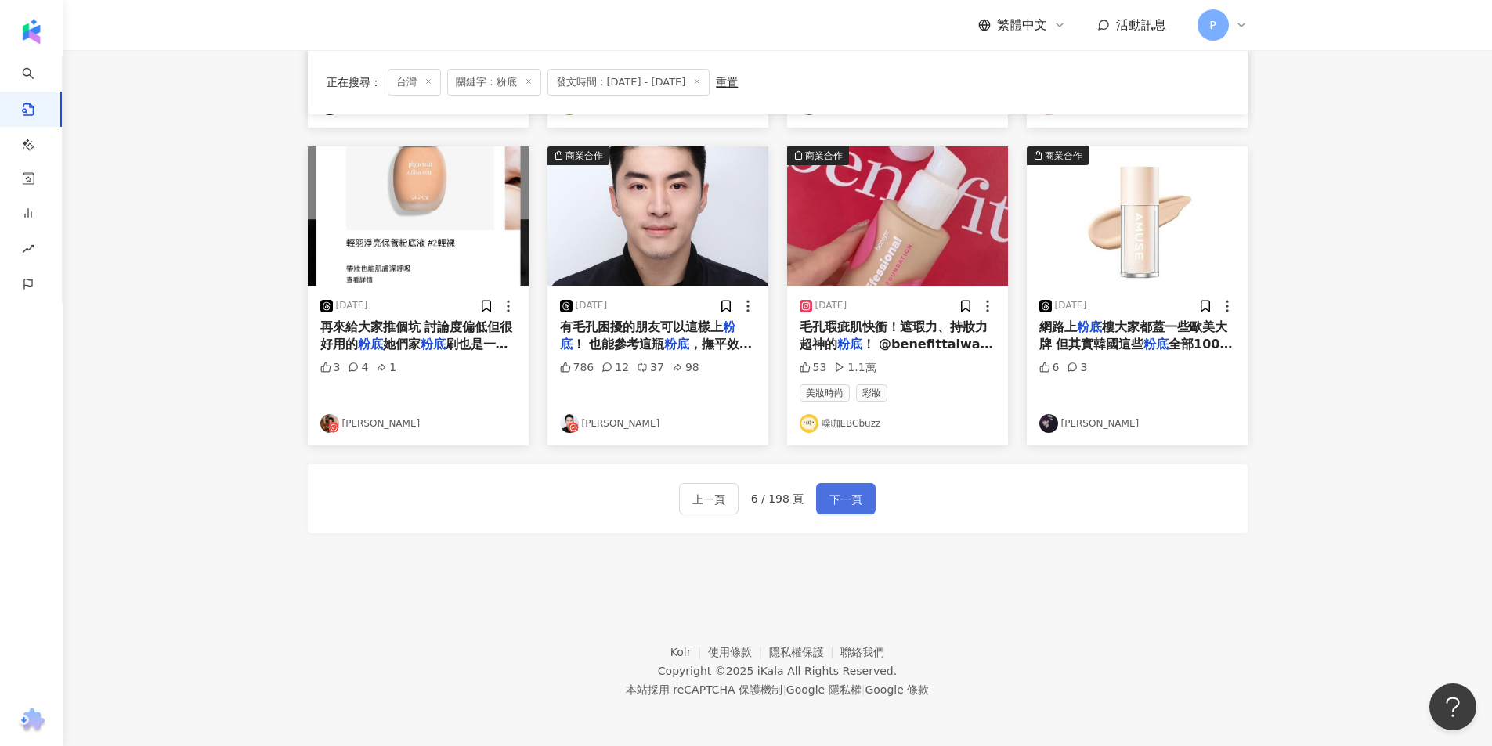
click at [858, 490] on span "下一頁" at bounding box center [846, 499] width 33 height 19
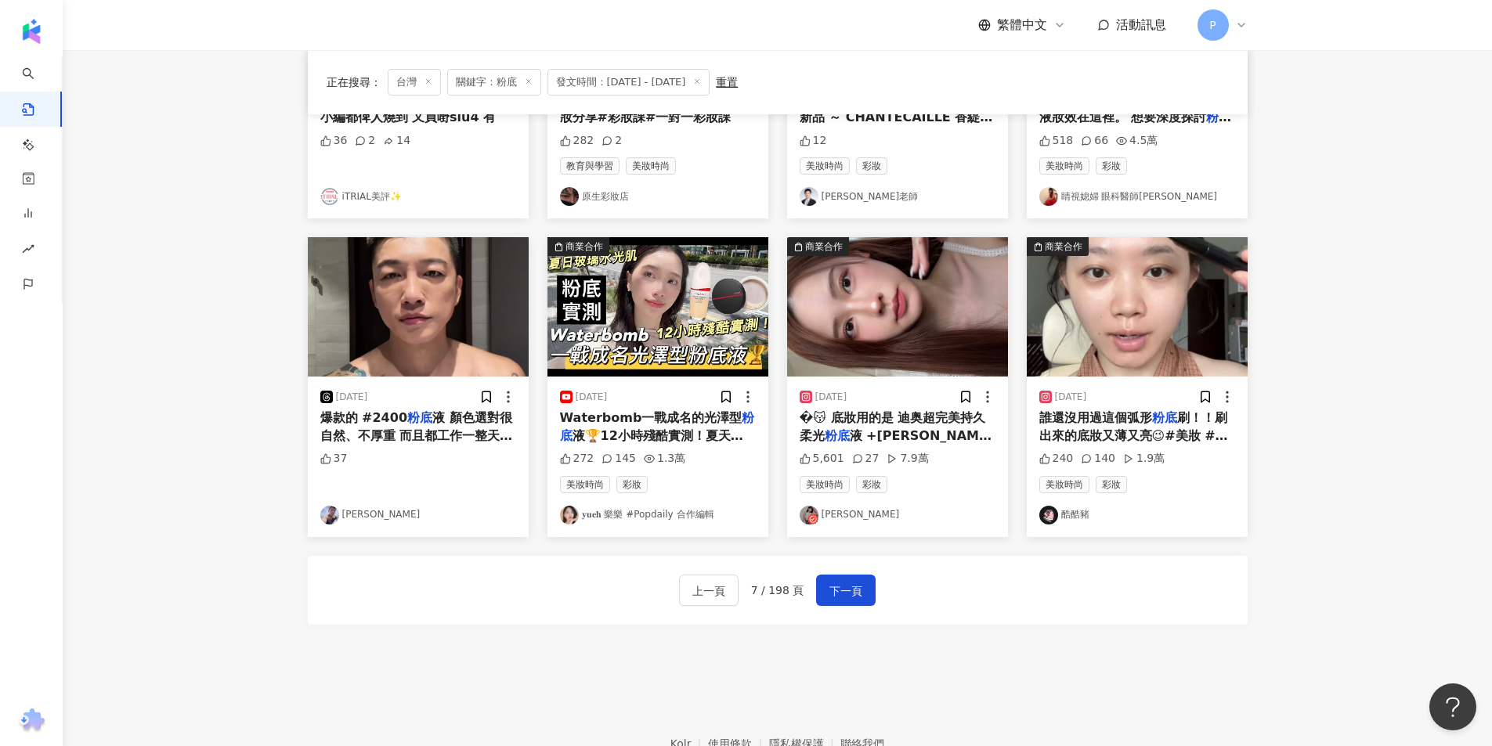
scroll to position [755, 0]
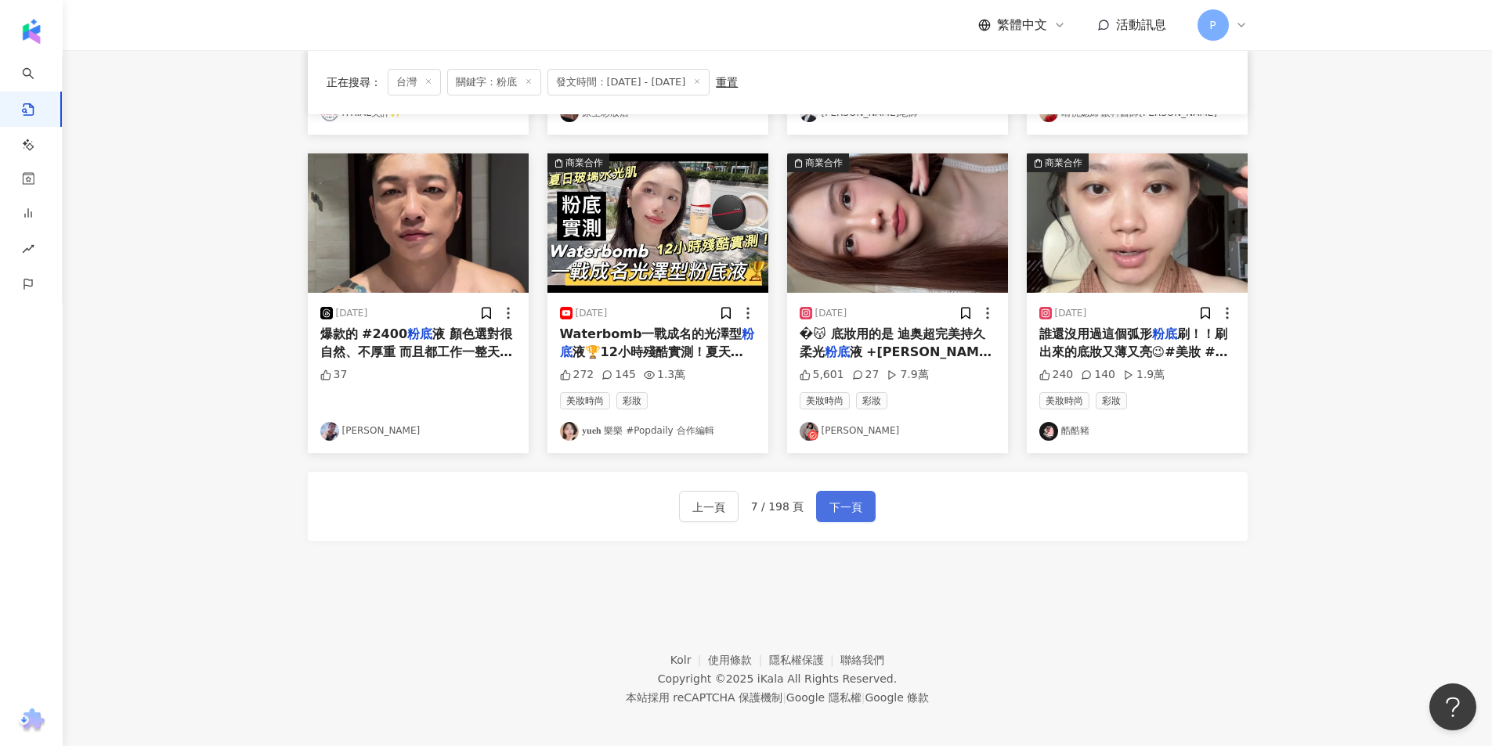
click at [859, 499] on span "下一頁" at bounding box center [846, 507] width 33 height 19
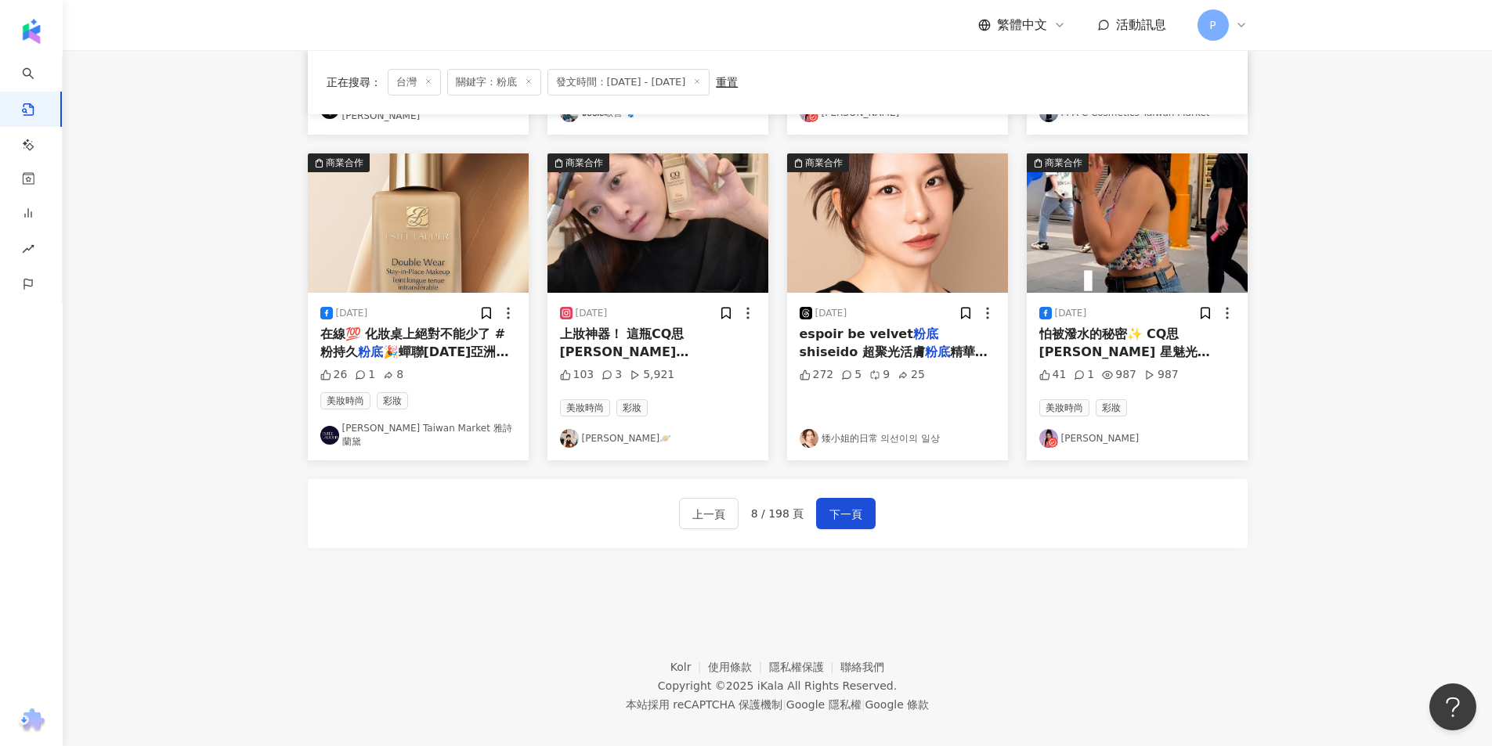
click at [681, 295] on div "[DATE] 上妝神器！ 這瓶CQ思珂 星魅光透水潤 粉底 直接幫我省下好幾個步驟  ✔ 粉底   103 3 5,921 美妝時尚 彩妝 COCO TSAI🪐" at bounding box center [658, 377] width 221 height 168
click at [630, 234] on img "button" at bounding box center [658, 223] width 221 height 139
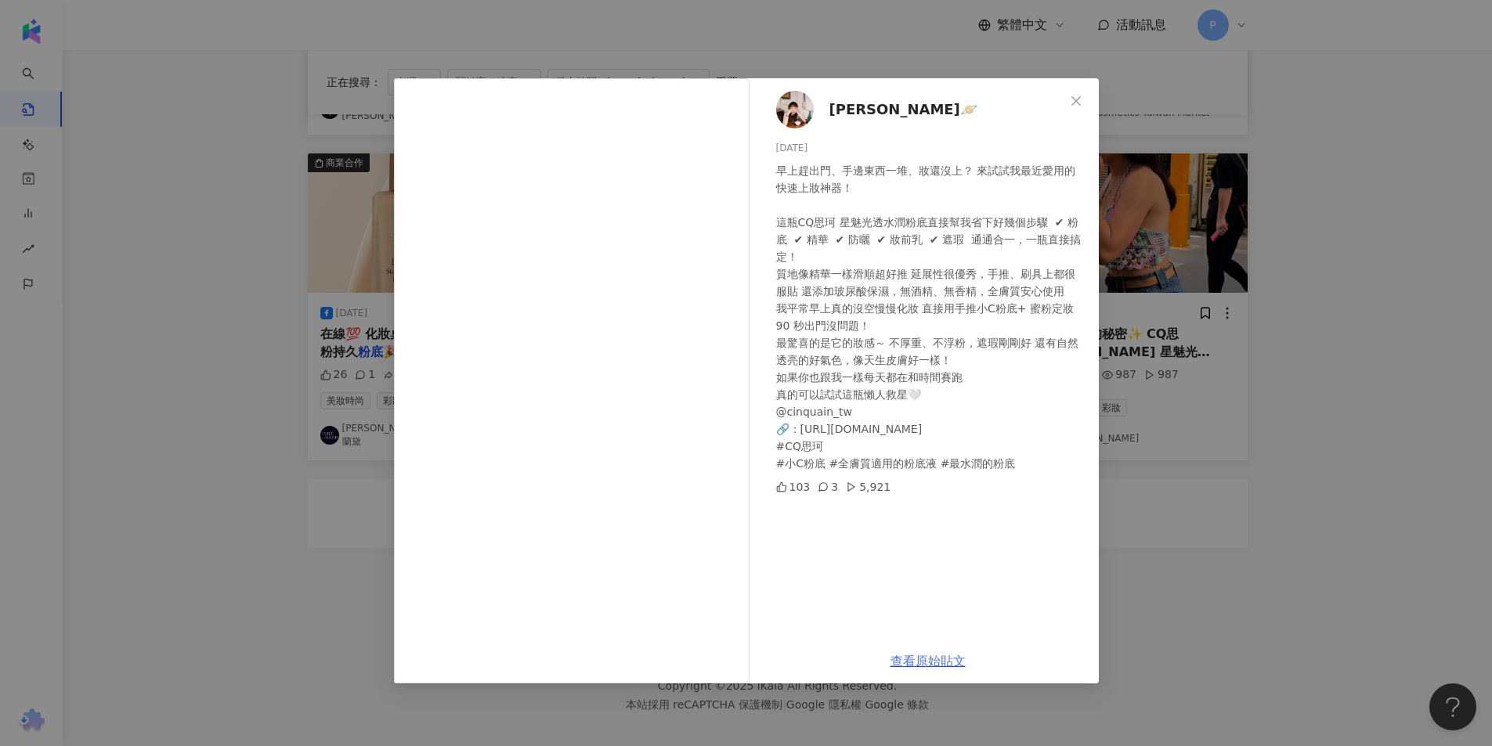
click at [917, 660] on link "查看原始貼文" at bounding box center [928, 661] width 75 height 15
click at [1296, 263] on div "[PERSON_NAME]🪐 [DATE] 早上趕出門、手邊東西一堆、妝還沒上？ 來試試我最近愛用的快速上妝神器！ 這瓶CQ思珂 星魅光透水潤粉底直接幫我省下…" at bounding box center [746, 373] width 1492 height 746
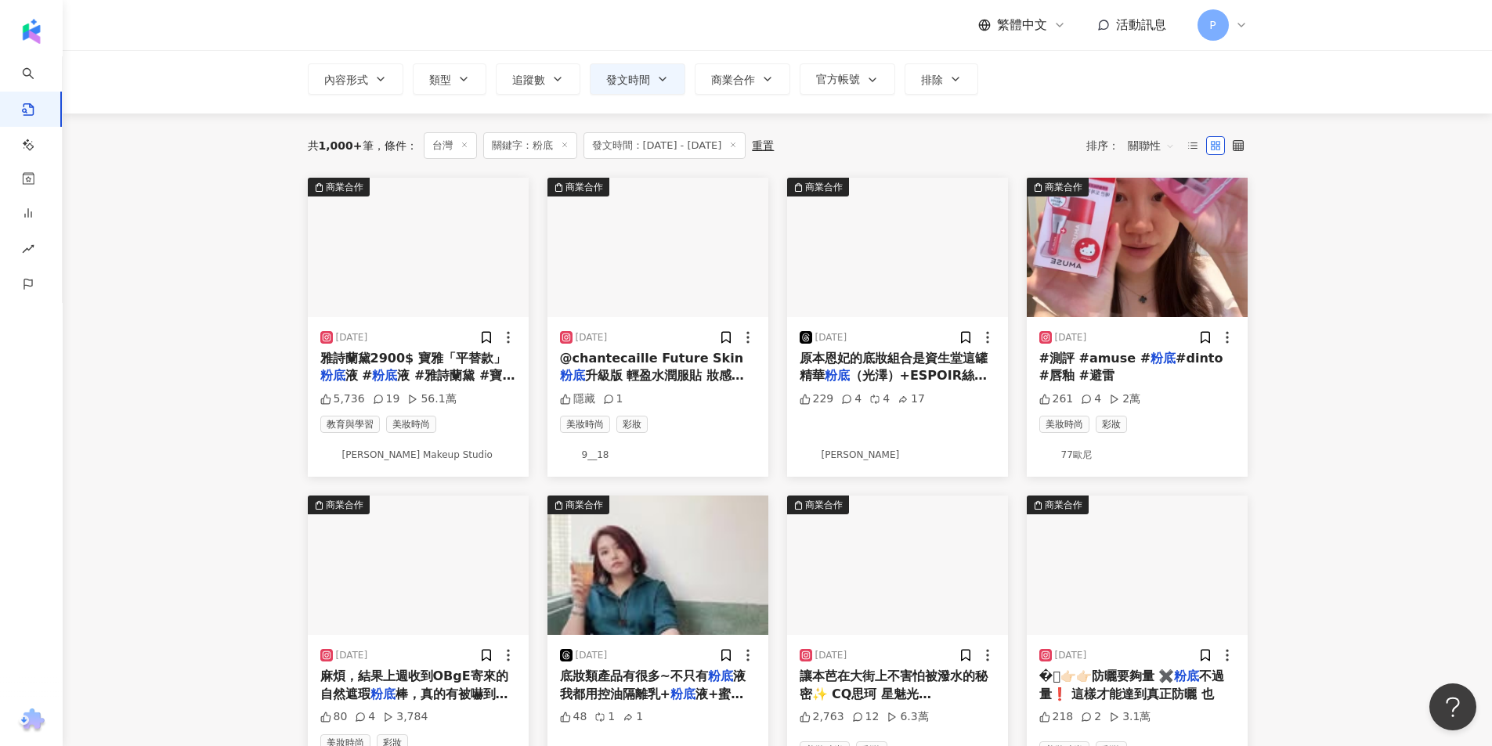
scroll to position [157, 0]
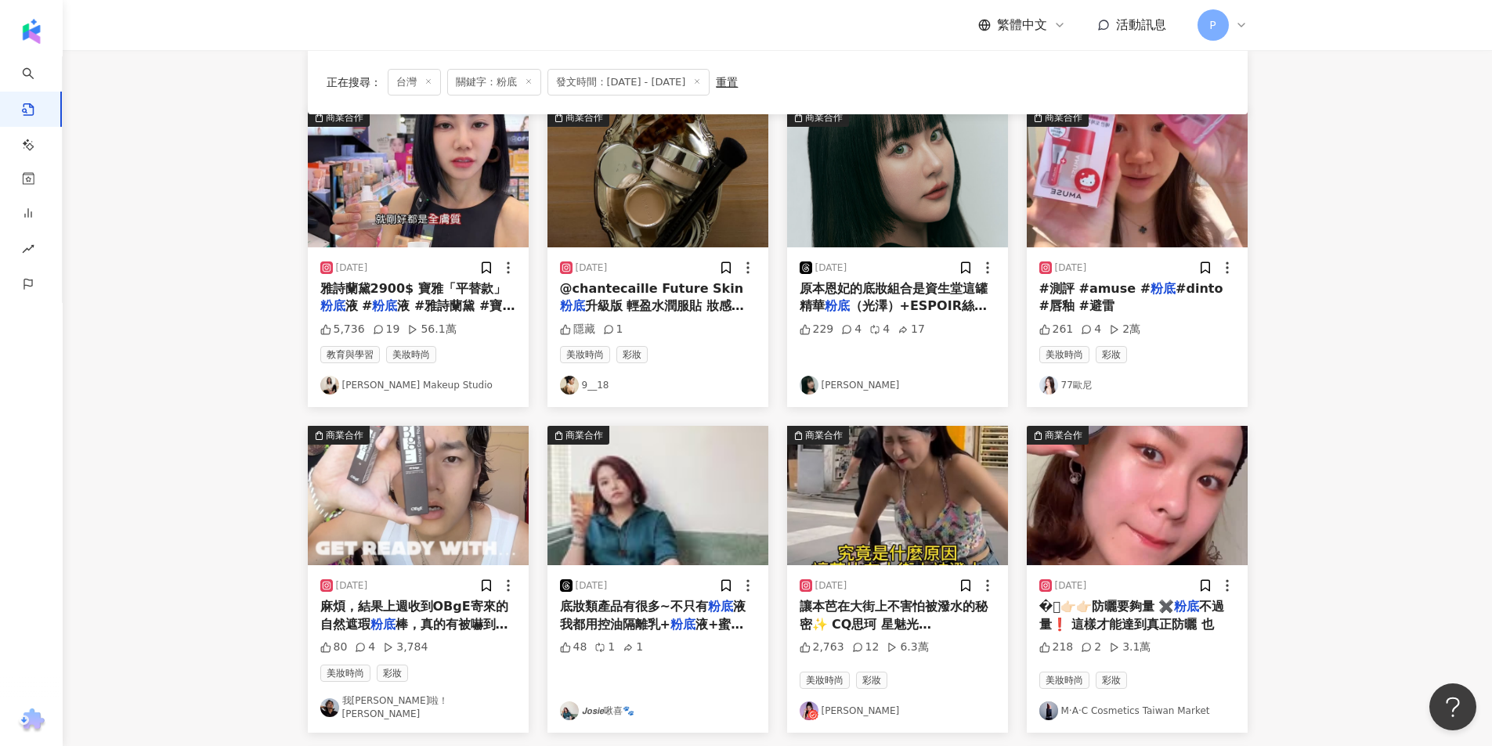
click at [474, 490] on img "button" at bounding box center [418, 495] width 221 height 139
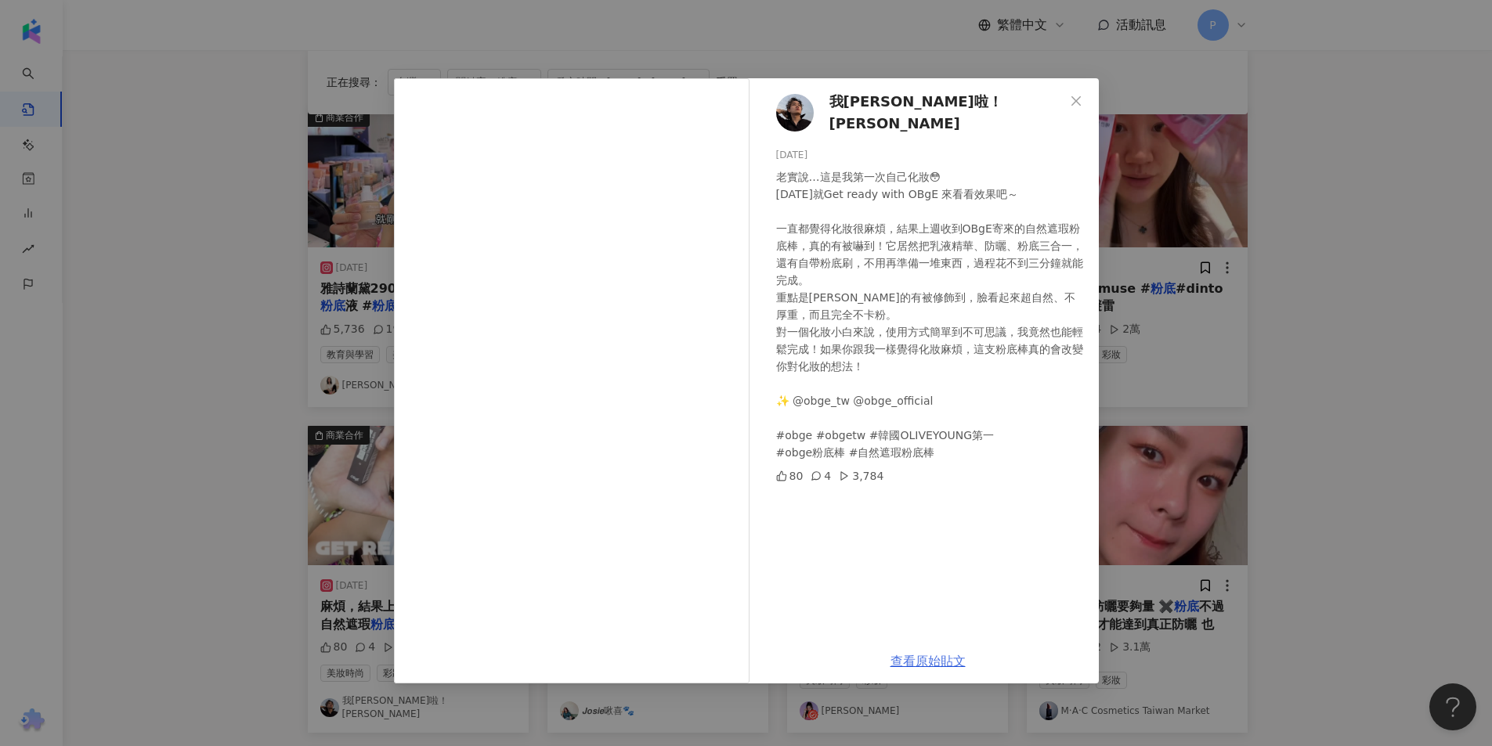
click at [933, 654] on link "查看原始貼文" at bounding box center [928, 661] width 75 height 15
click at [1386, 275] on div "我[PERSON_NAME]啦！[PERSON_NAME] [DATE] 老實說…這是我第一次自己化妝😳 [DATE]就Get ready with OBgE…" at bounding box center [746, 373] width 1492 height 746
